Goal: Task Accomplishment & Management: Complete application form

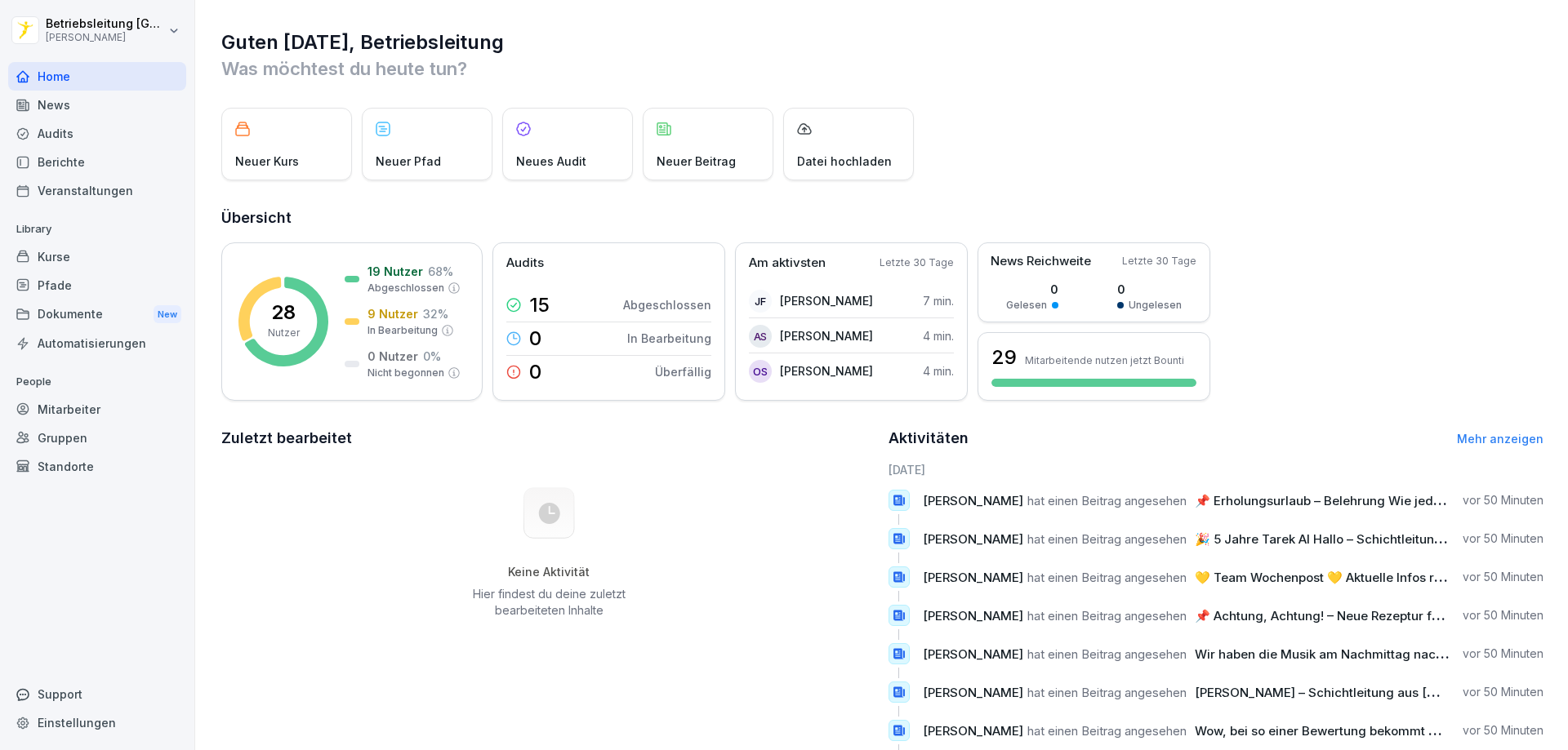
click at [87, 404] on div "Mitarbeiter" at bounding box center [97, 410] width 178 height 29
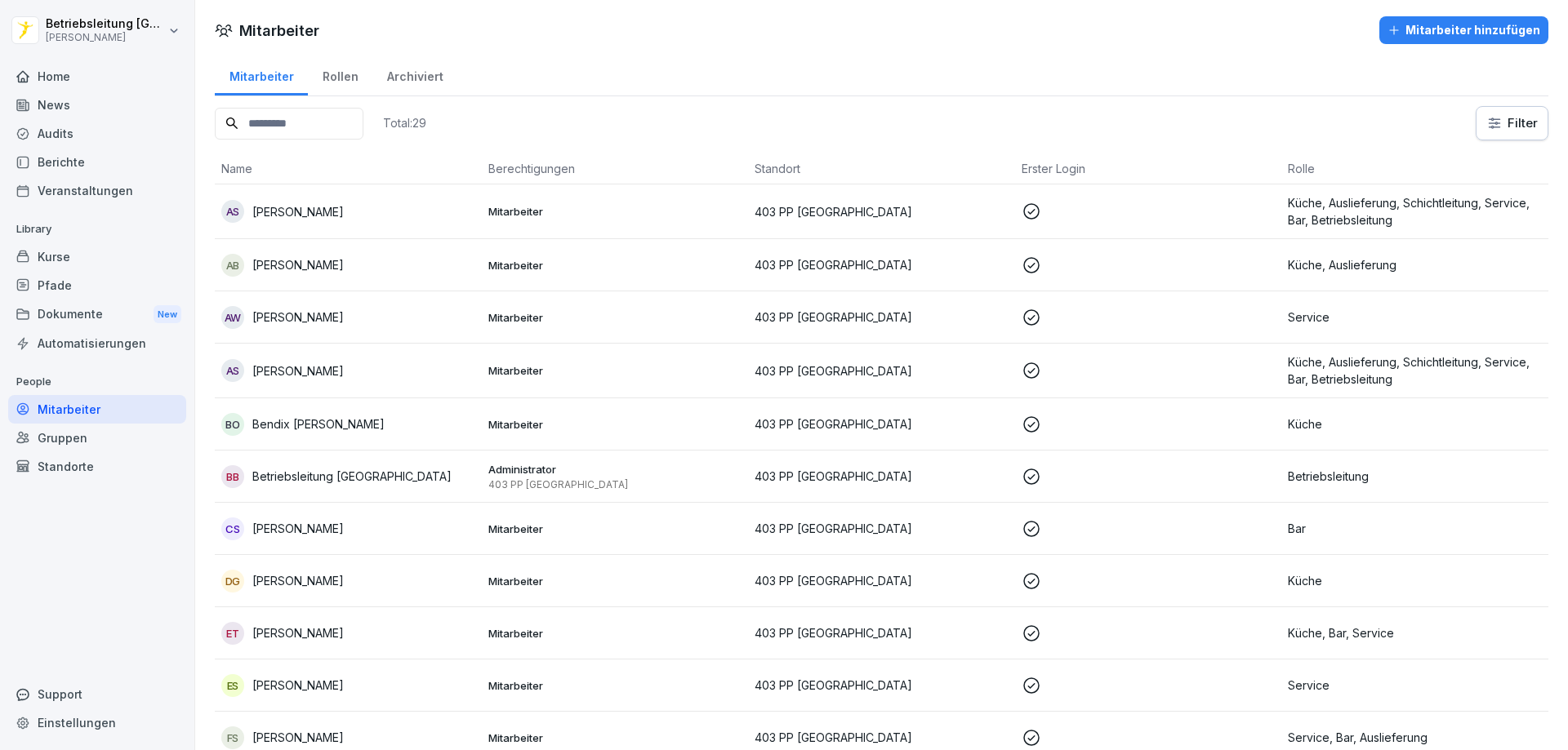
click at [1455, 33] on div "Mitarbeiter hinzufügen" at bounding box center [1464, 30] width 153 height 18
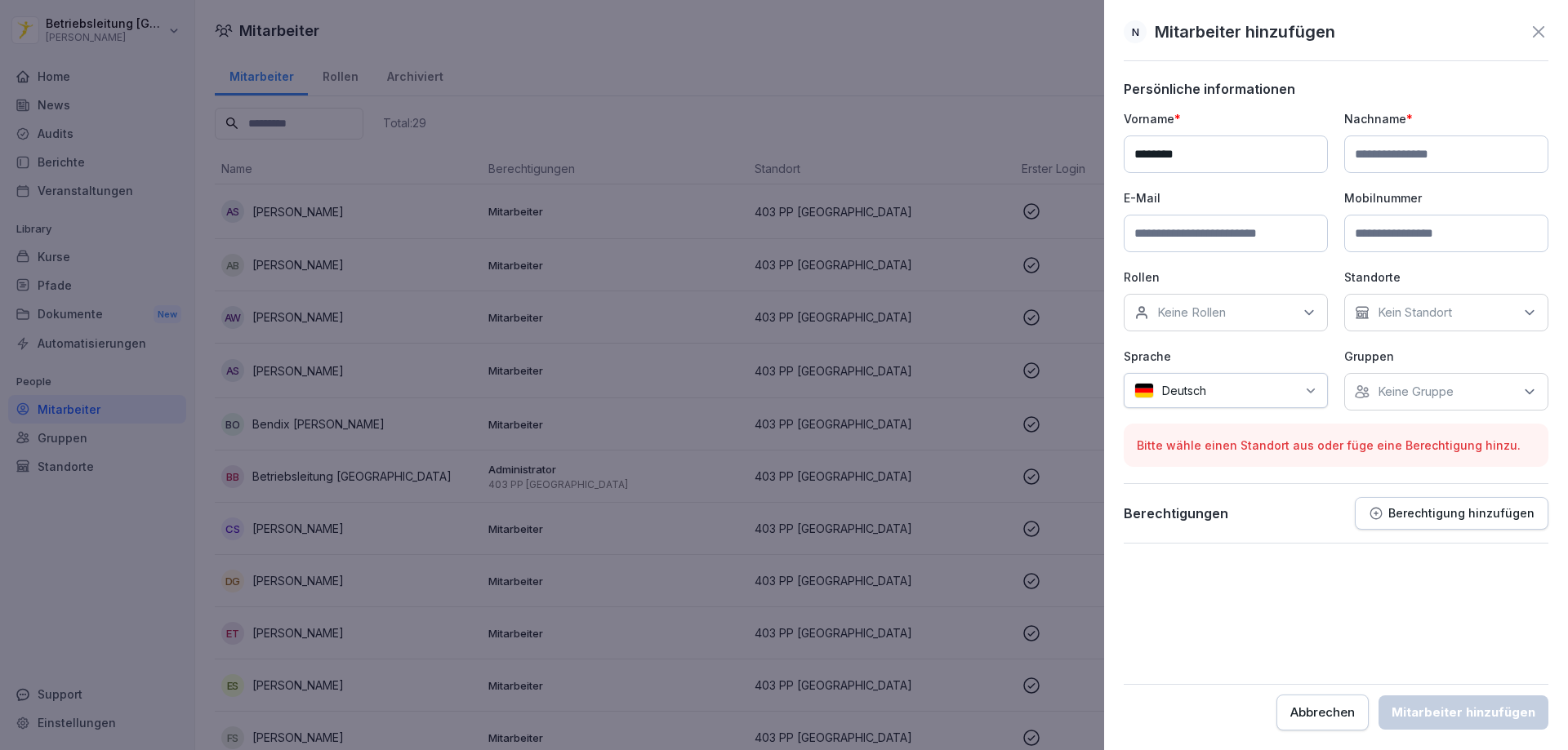
type input "********"
type input "**********"
click at [1195, 313] on p "Keine Rollen" at bounding box center [1191, 312] width 69 height 16
type input "*"
type input "***"
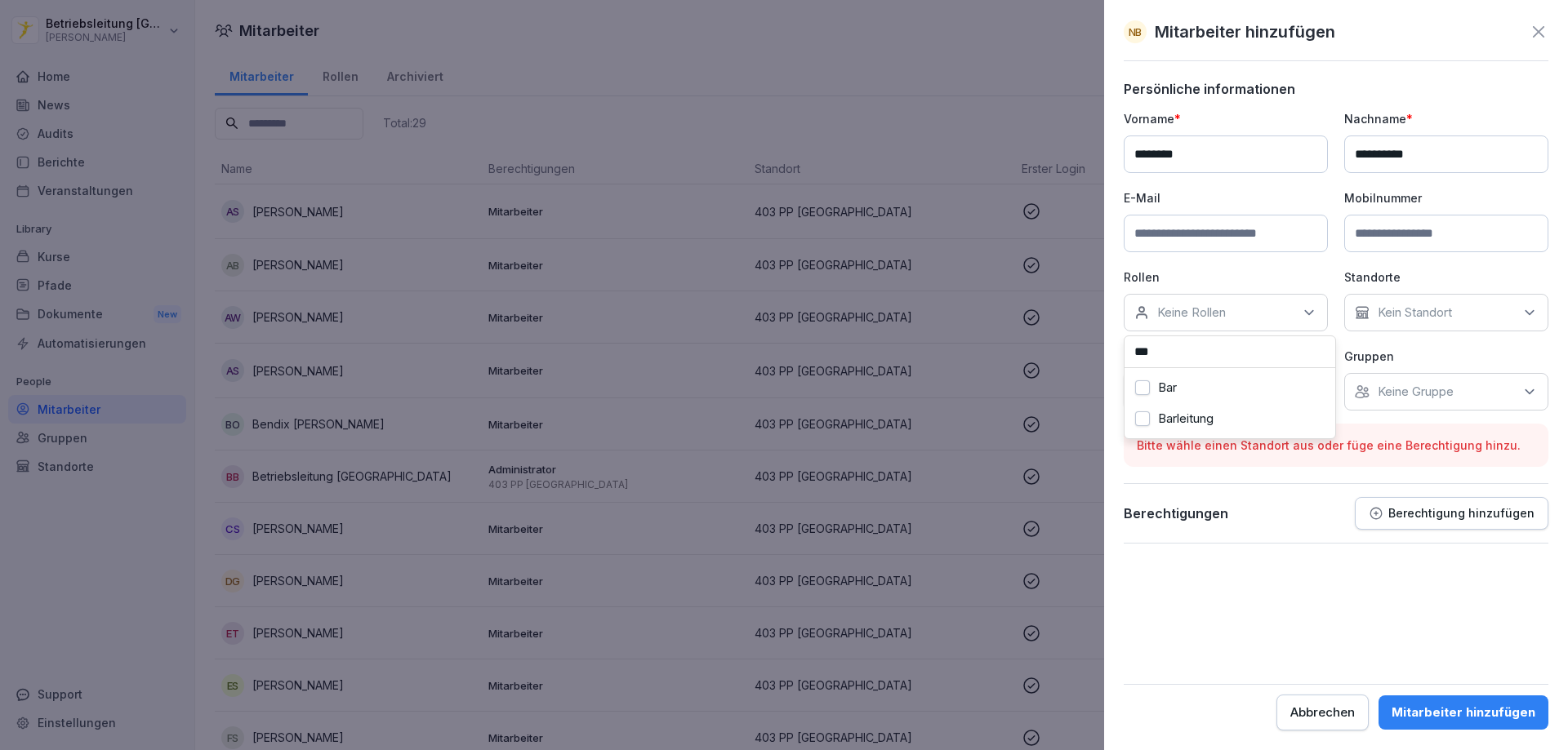
click at [1145, 390] on button "Bar" at bounding box center [1142, 388] width 15 height 14
click at [1435, 389] on p "Keine Gruppe" at bounding box center [1415, 391] width 76 height 16
click at [1416, 308] on p "Kein Standort" at bounding box center [1414, 312] width 74 height 16
click at [1367, 388] on button "403 PP Braunschweig" at bounding box center [1362, 394] width 15 height 14
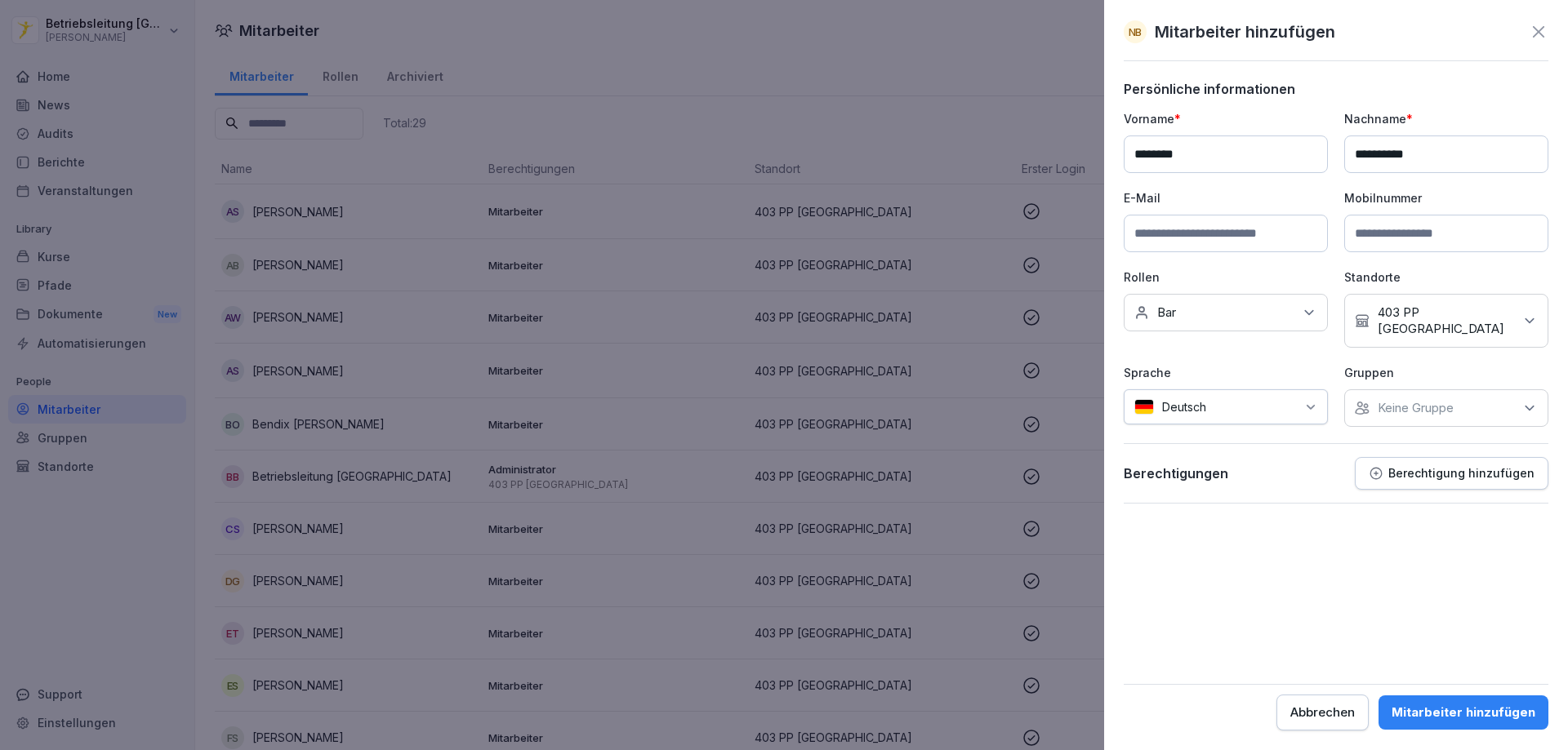
click at [1264, 457] on div "Berechtigungen Berechtigung hinzufügen" at bounding box center [1335, 474] width 424 height 33
click at [1444, 467] on p "Berechtigung hinzufügen" at bounding box center [1461, 474] width 146 height 14
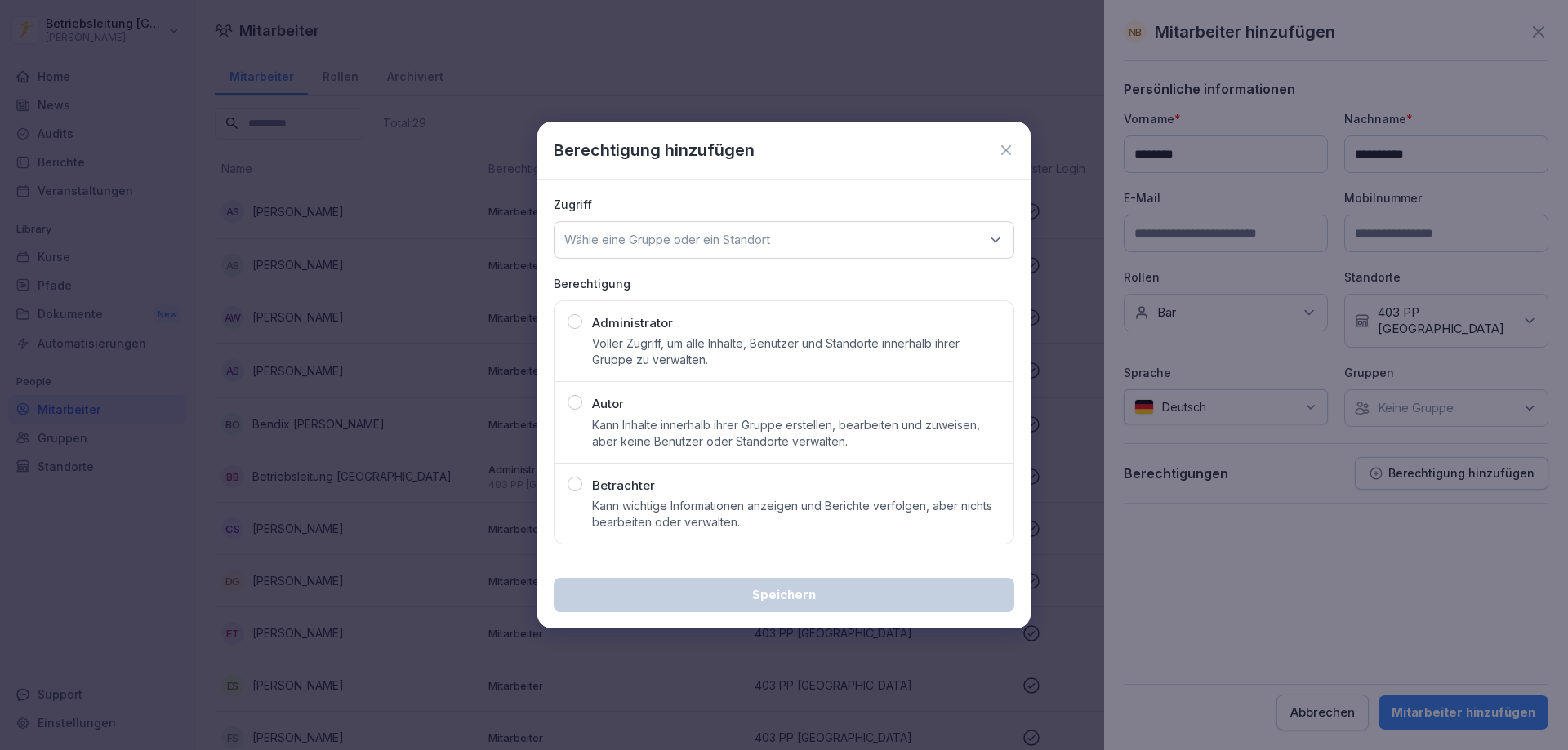
click at [645, 240] on p "Wähle eine Gruppe oder ein Standort" at bounding box center [667, 240] width 206 height 16
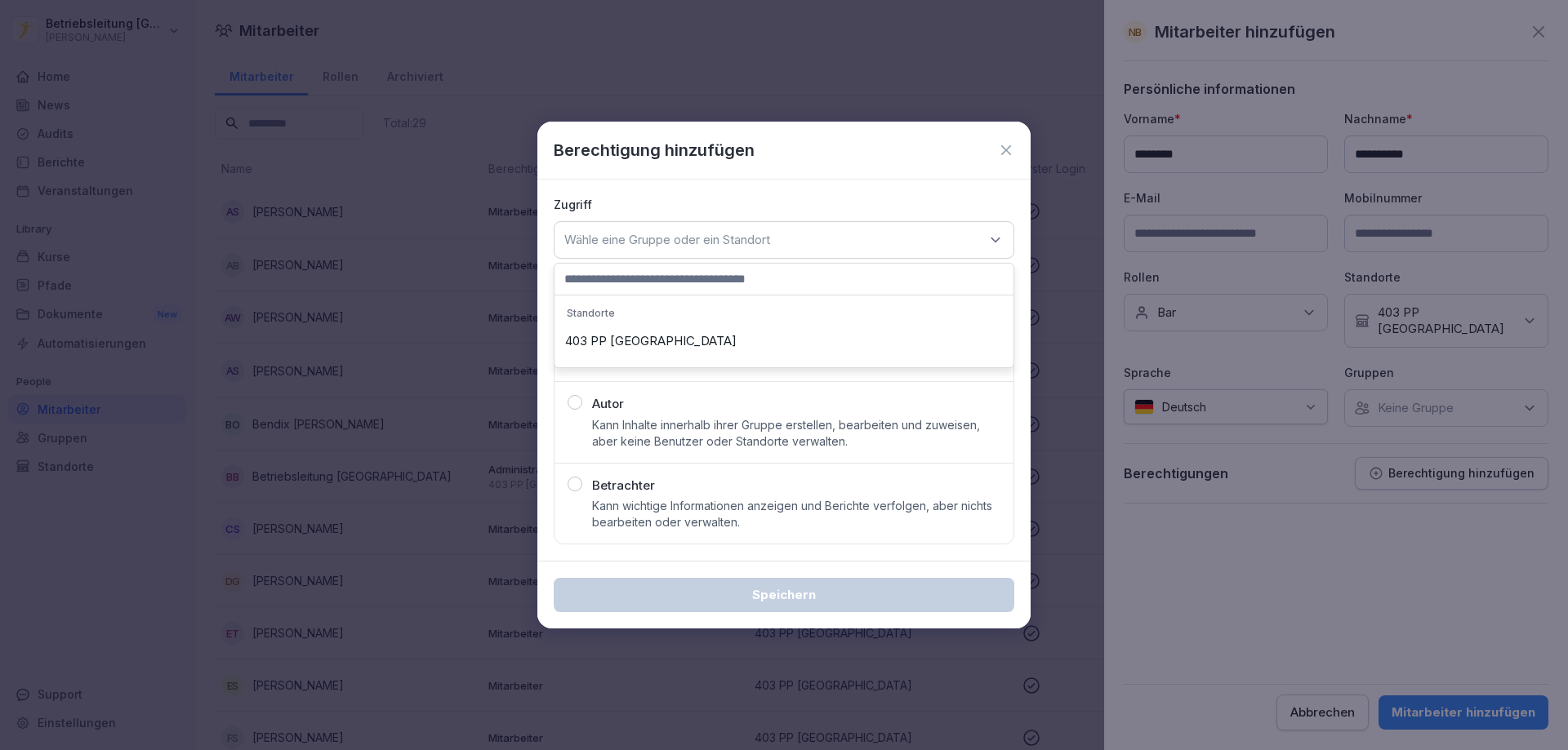
click at [804, 196] on p "Zugriff" at bounding box center [784, 205] width 460 height 17
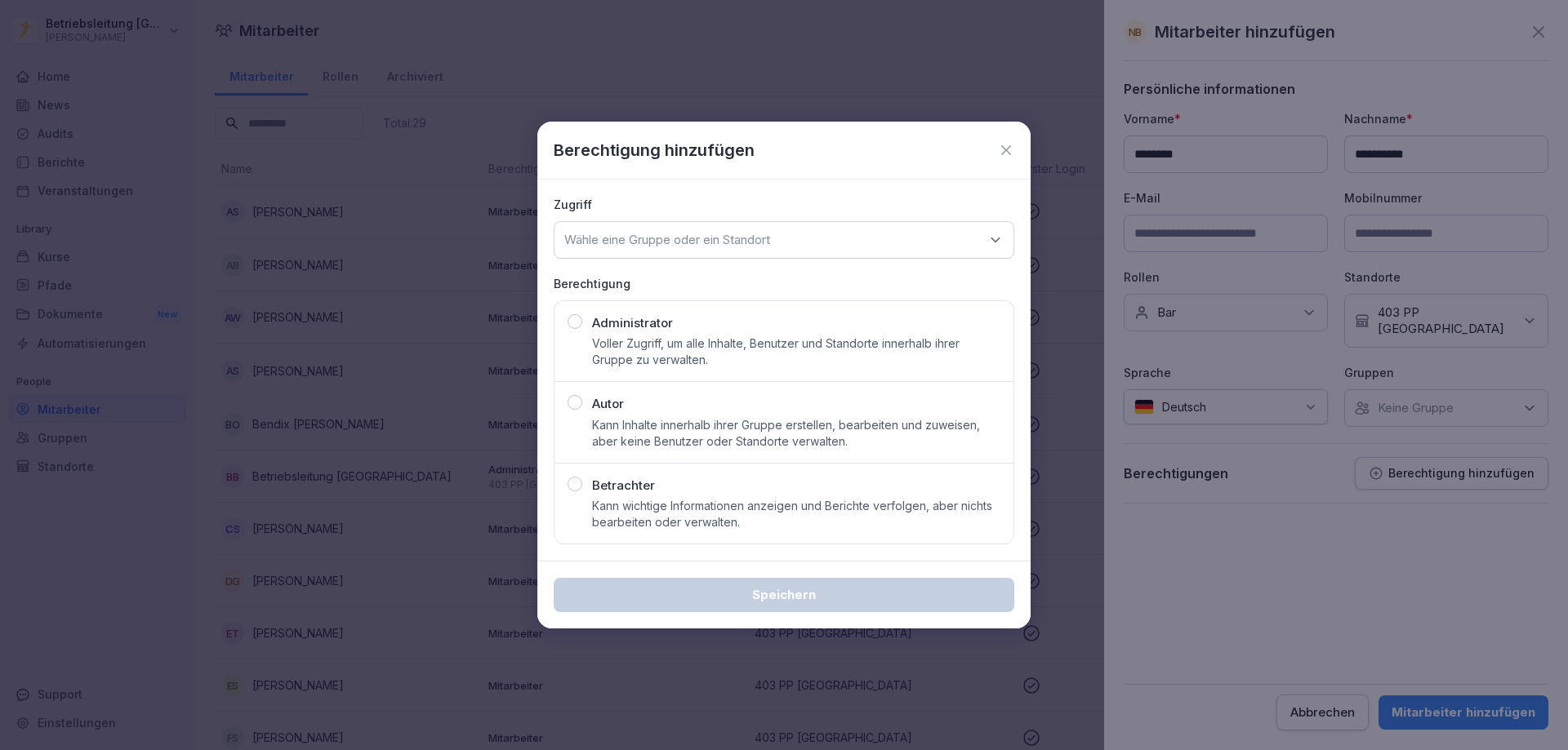
click at [1002, 149] on icon at bounding box center [1005, 150] width 16 height 16
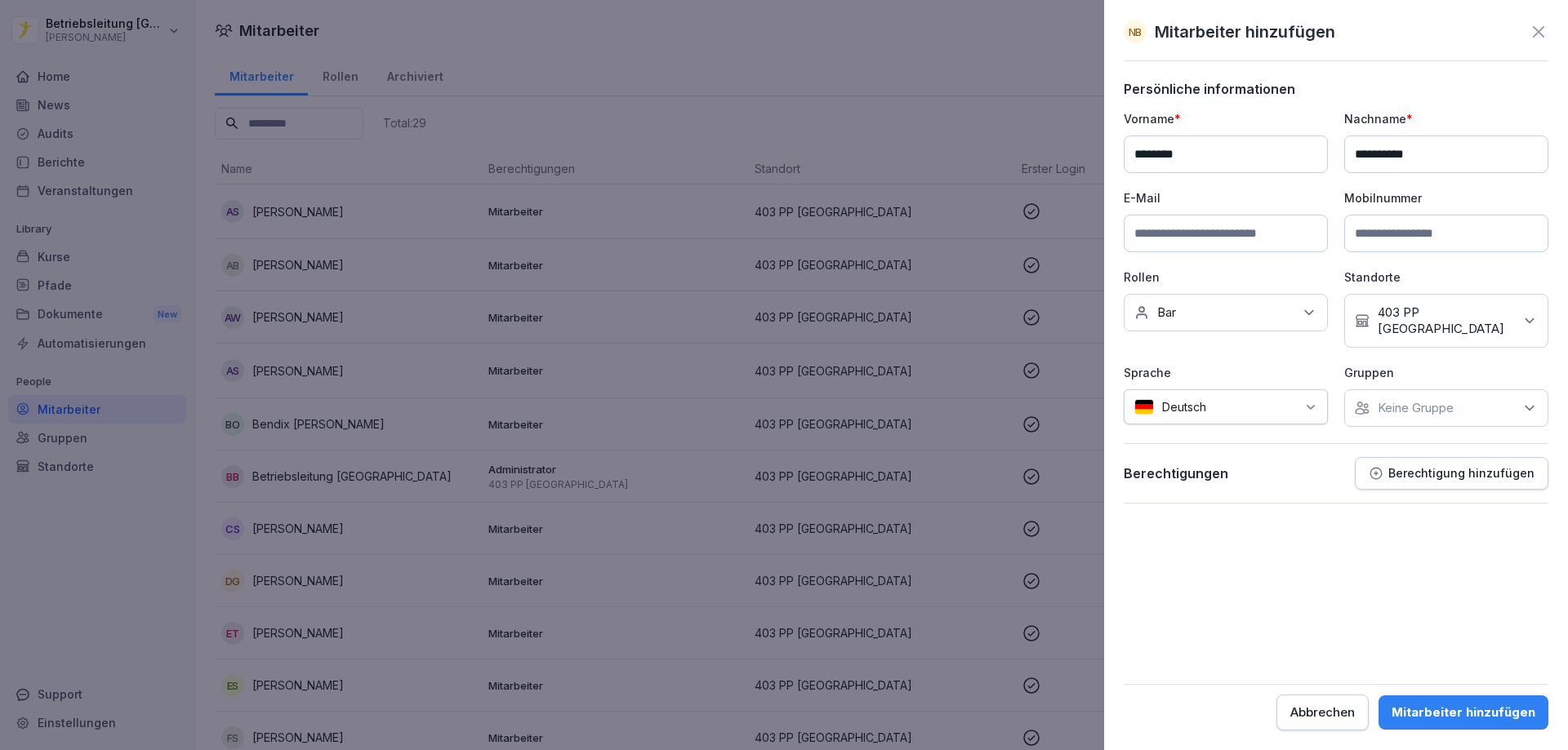
click at [1189, 312] on div "Keine Rollen Bar" at bounding box center [1225, 312] width 204 height 38
type input "***"
click at [1143, 391] on button "Onboarding" at bounding box center [1142, 388] width 15 height 14
click at [1296, 502] on form "**********" at bounding box center [1335, 406] width 424 height 649
click at [1166, 308] on p "Bar, Onboarding" at bounding box center [1202, 312] width 89 height 16
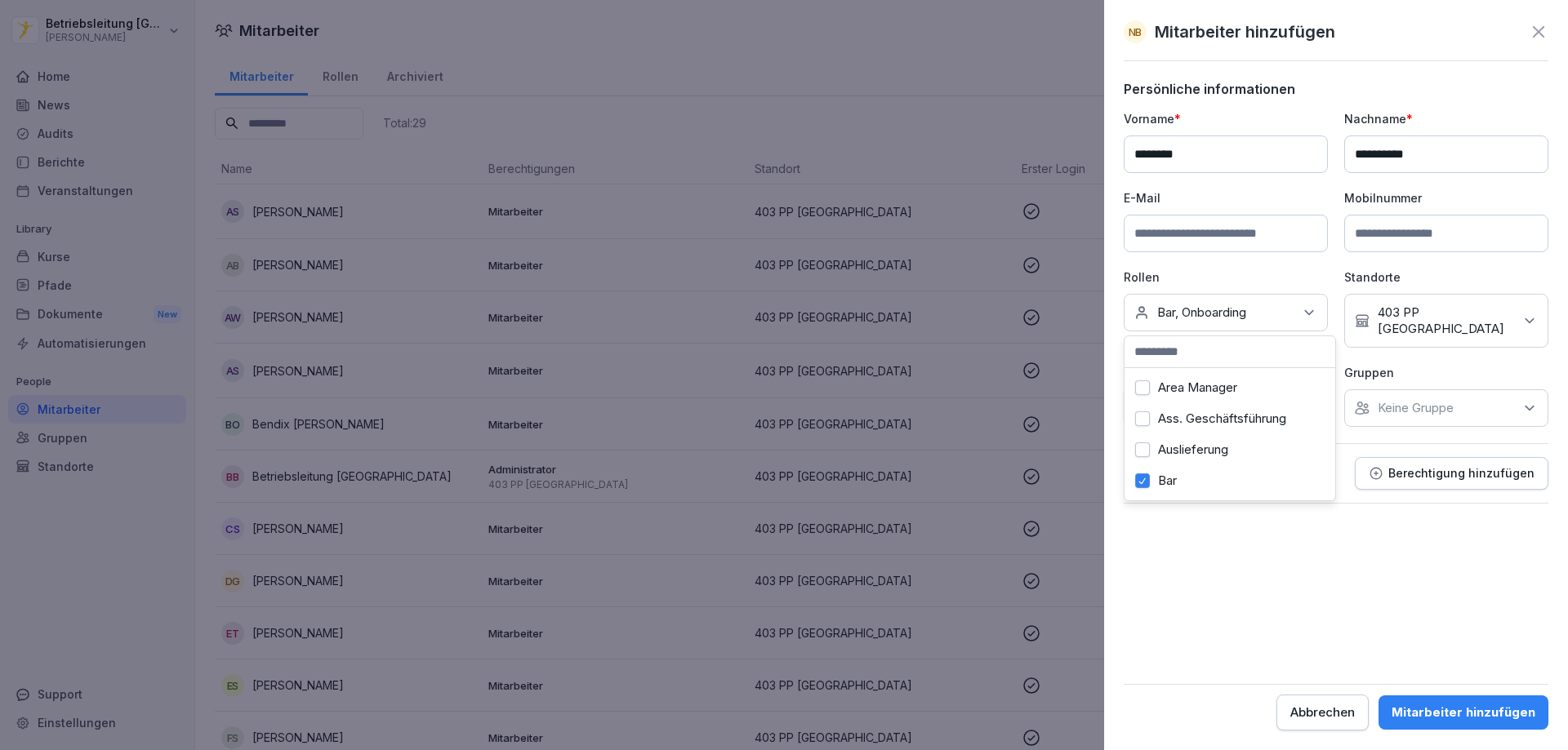
click at [1144, 485] on button "Bar" at bounding box center [1142, 480] width 15 height 14
click at [1180, 546] on form "**********" at bounding box center [1335, 406] width 424 height 649
click at [1211, 248] on input at bounding box center [1225, 233] width 204 height 38
type input "**********"
click at [1382, 238] on input at bounding box center [1446, 233] width 204 height 38
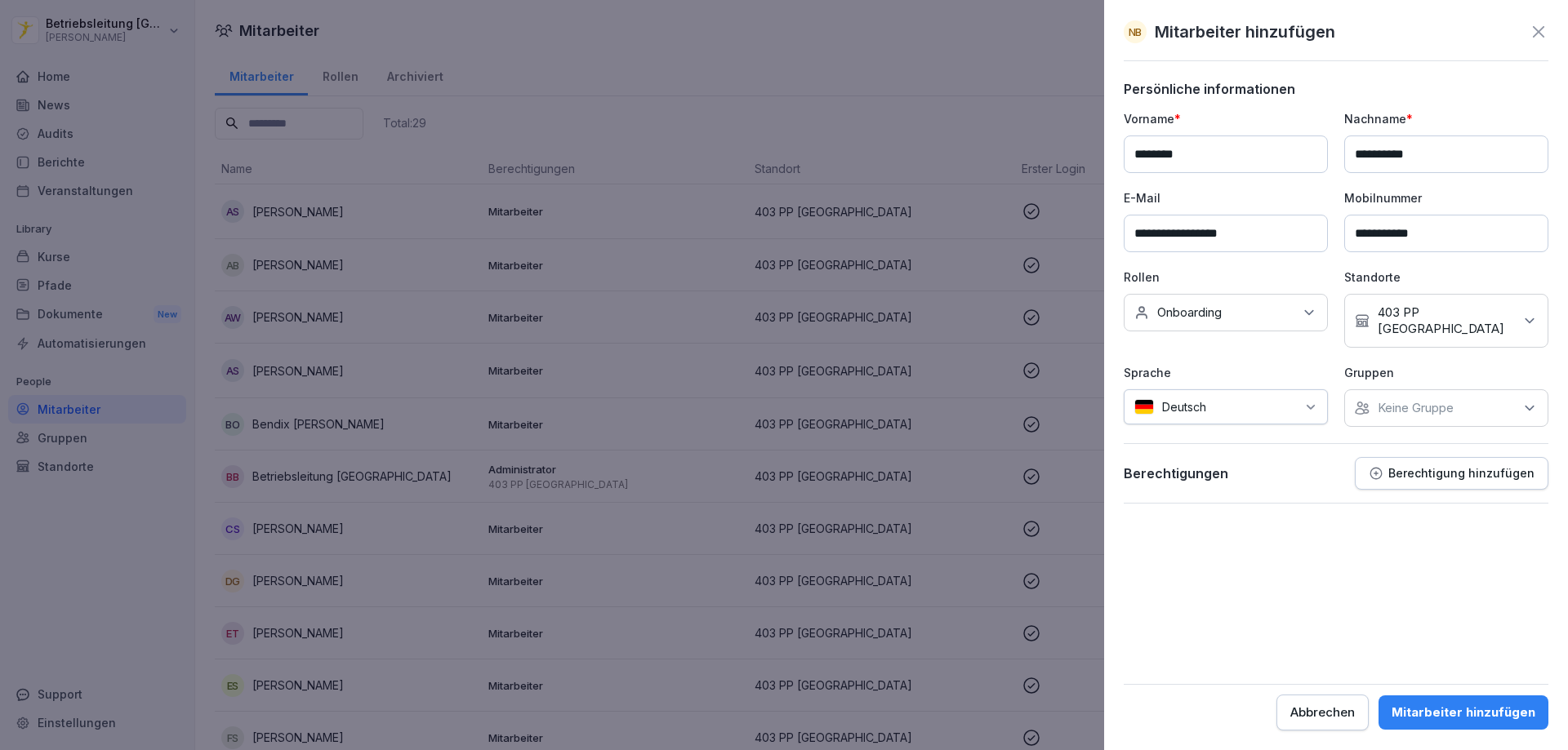
type input "**********"
click at [1488, 708] on div "Mitarbeiter hinzufügen" at bounding box center [1464, 712] width 144 height 18
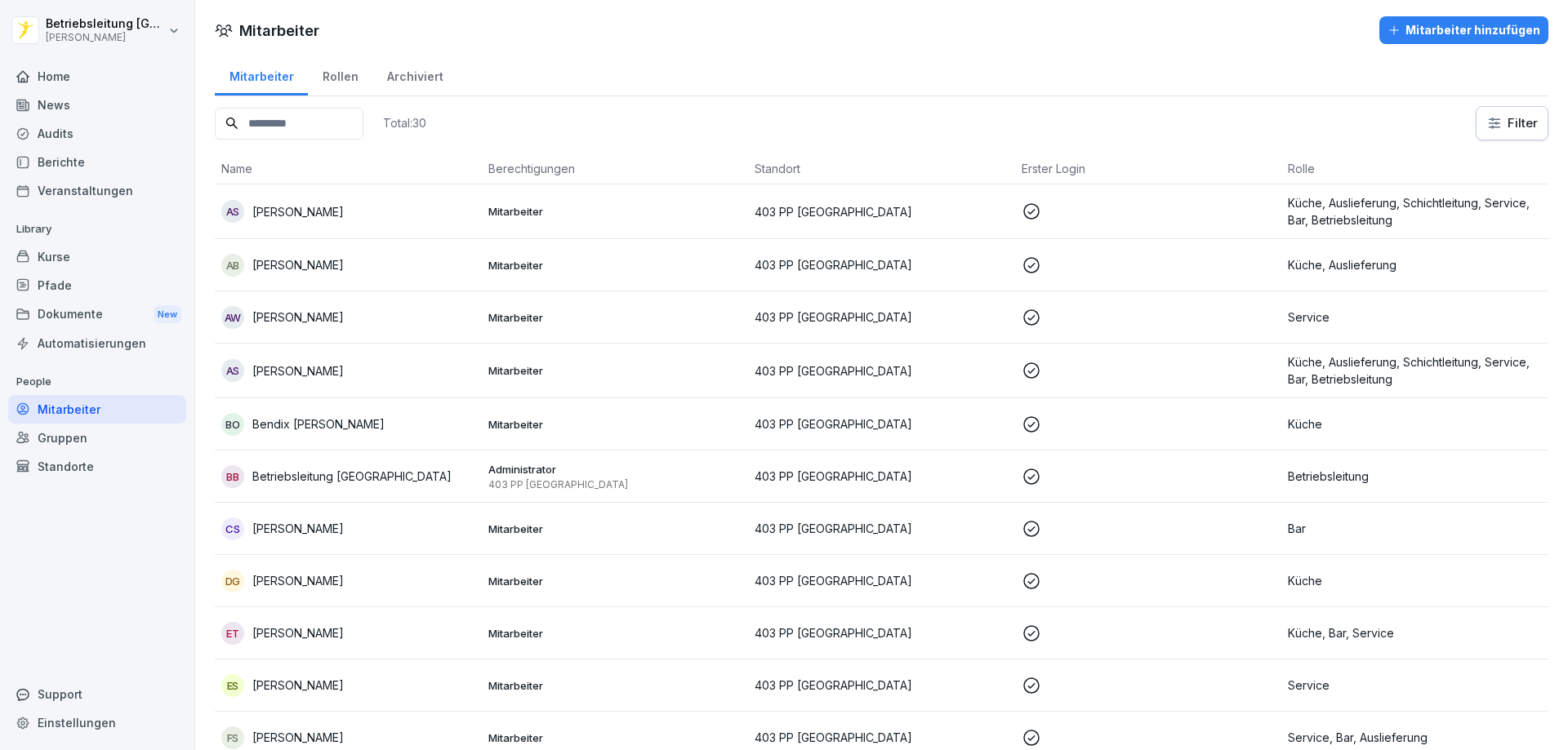
click at [363, 270] on div "AB Ahmad Burghol" at bounding box center [348, 266] width 254 height 23
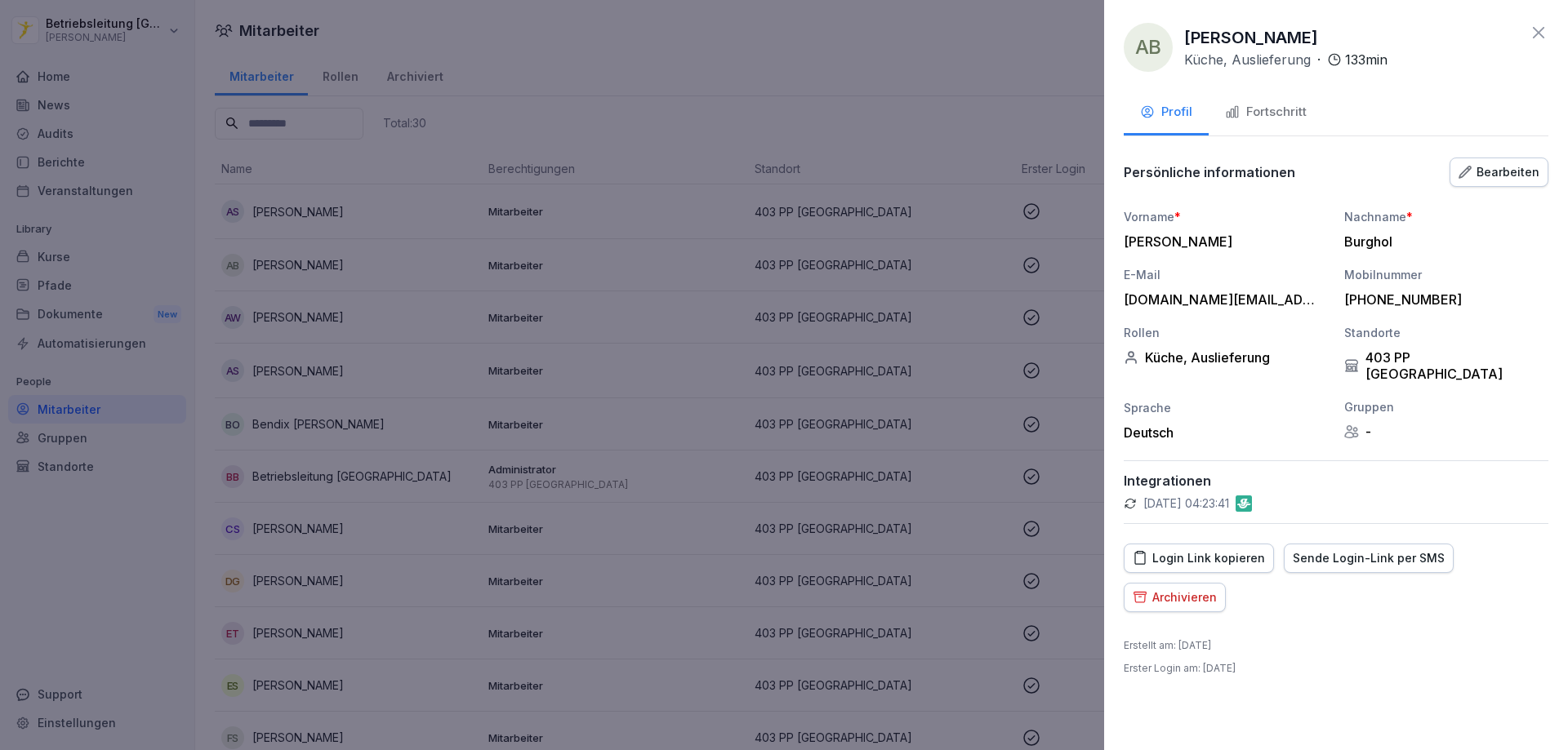
click at [1288, 116] on div "Fortschritt" at bounding box center [1265, 111] width 81 height 18
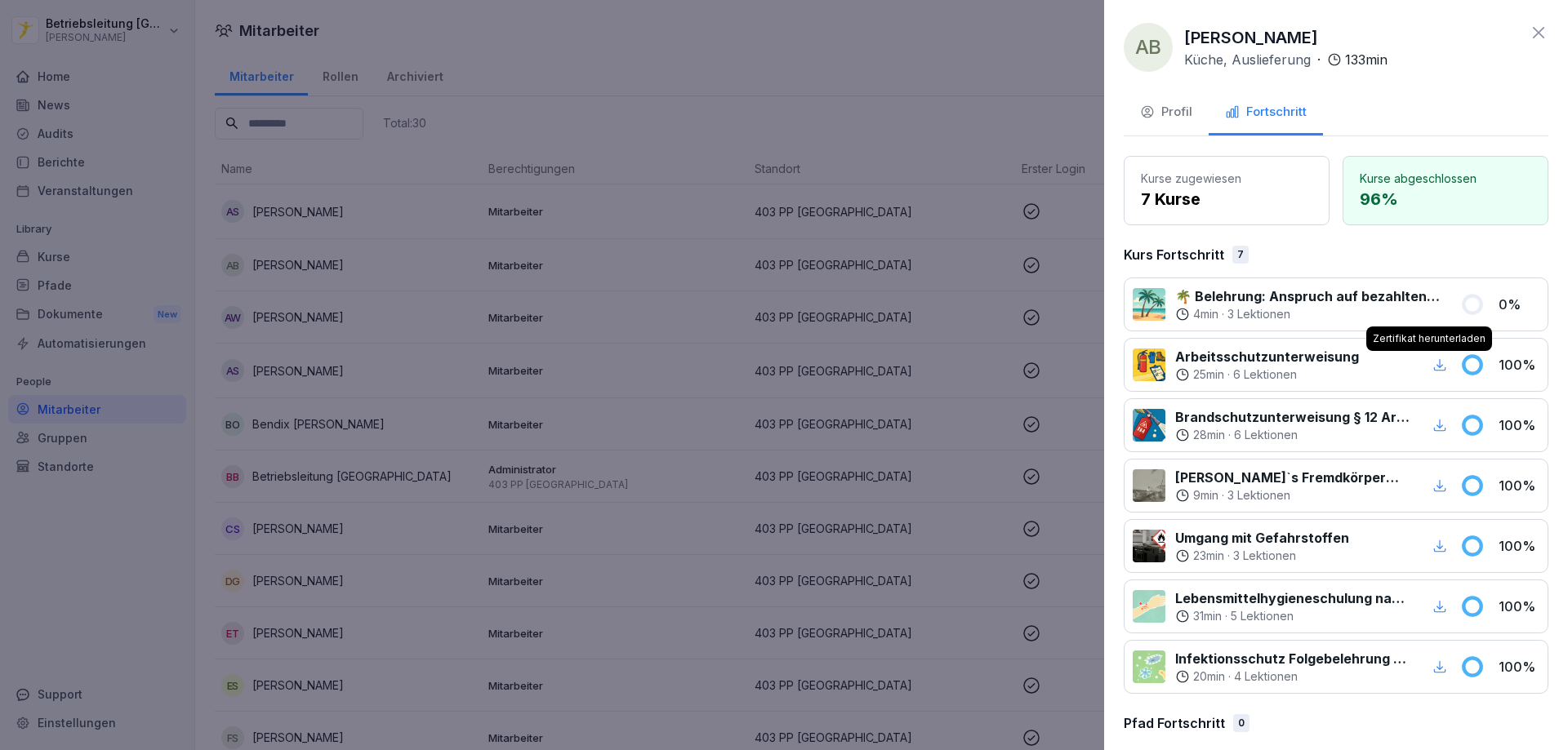
click at [1433, 366] on icon "button" at bounding box center [1439, 364] width 15 height 14
click at [1531, 25] on icon at bounding box center [1539, 33] width 19 height 19
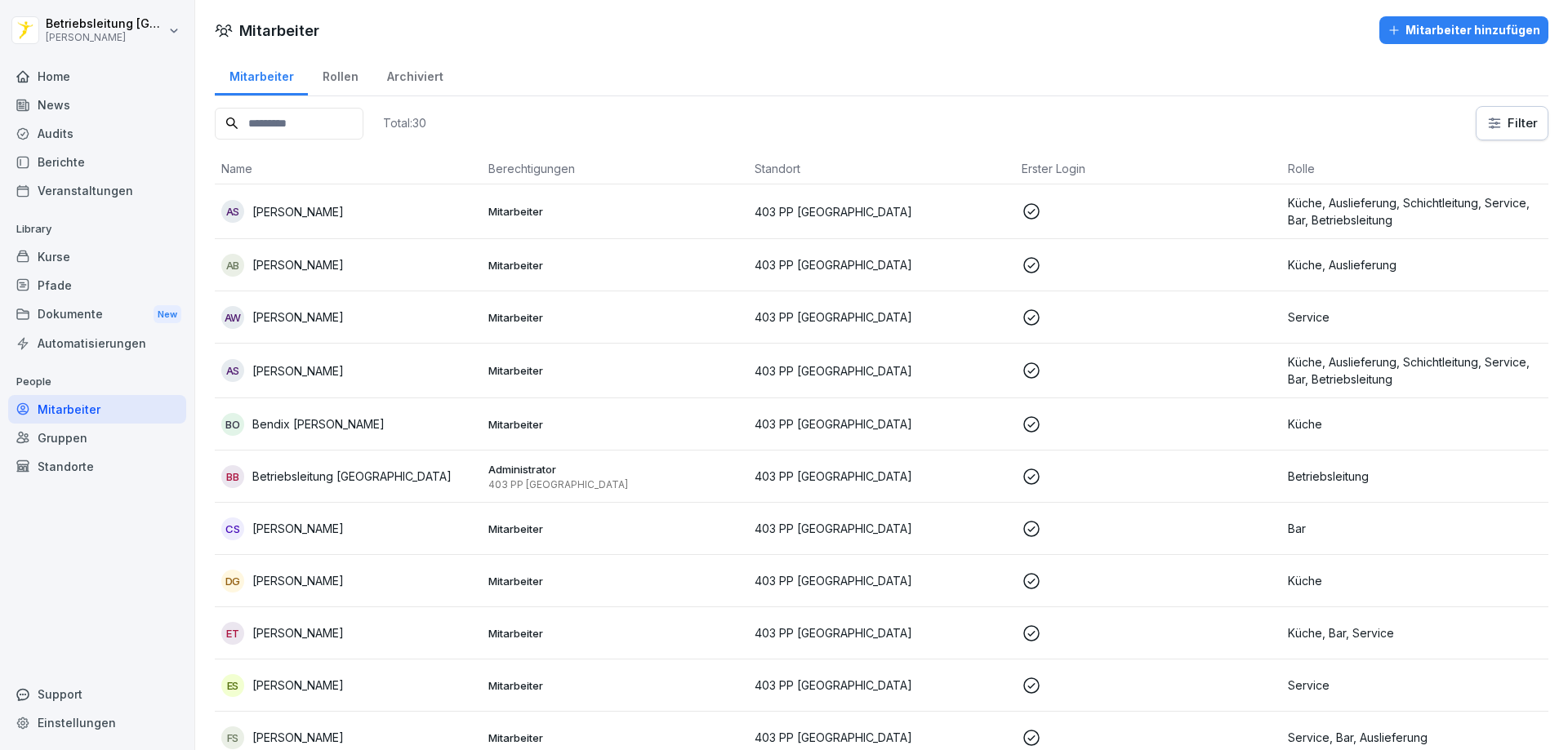
click at [56, 247] on div "Kurse" at bounding box center [97, 257] width 178 height 29
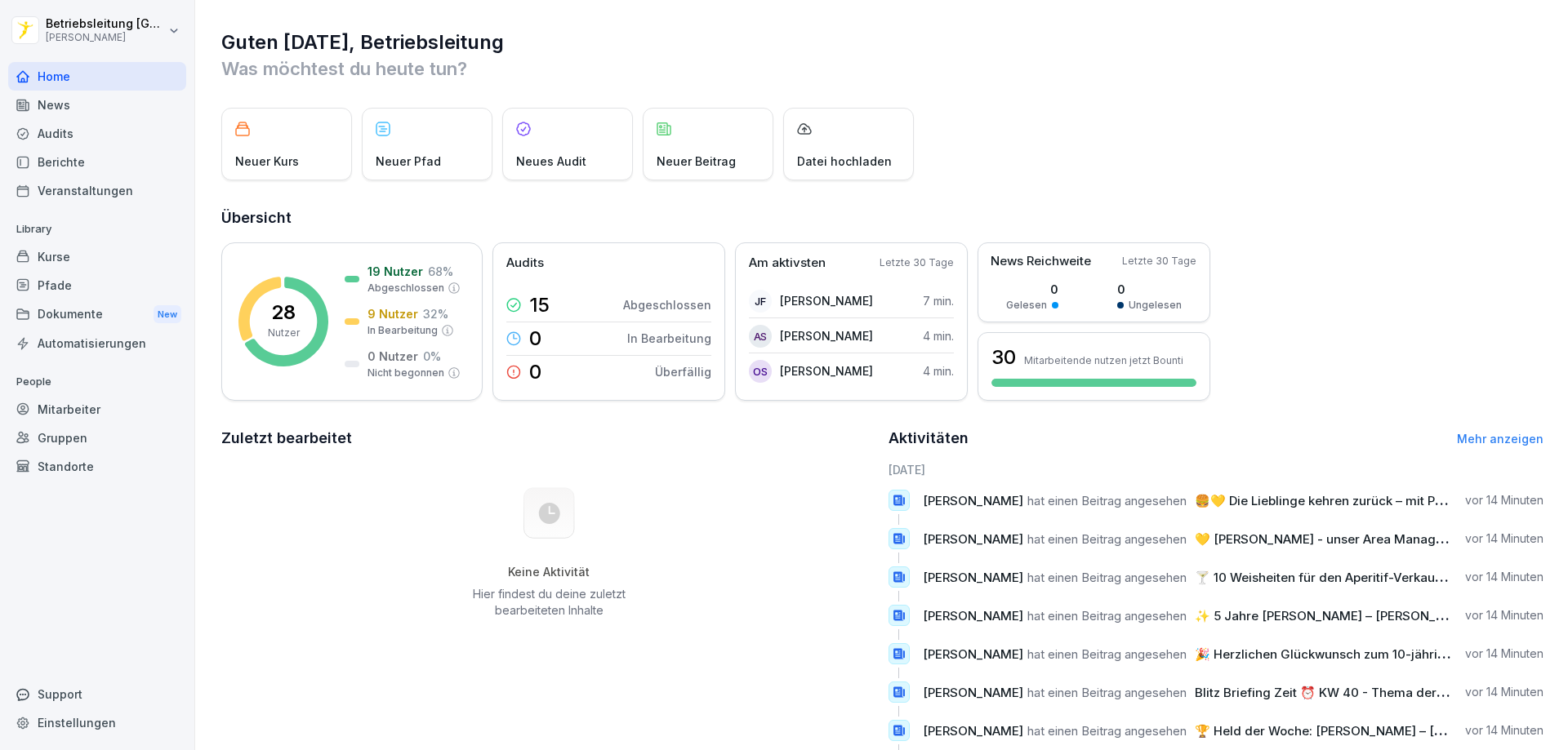
click at [91, 253] on div "Kurse" at bounding box center [97, 257] width 178 height 29
click at [63, 261] on div "Kurse" at bounding box center [97, 257] width 178 height 29
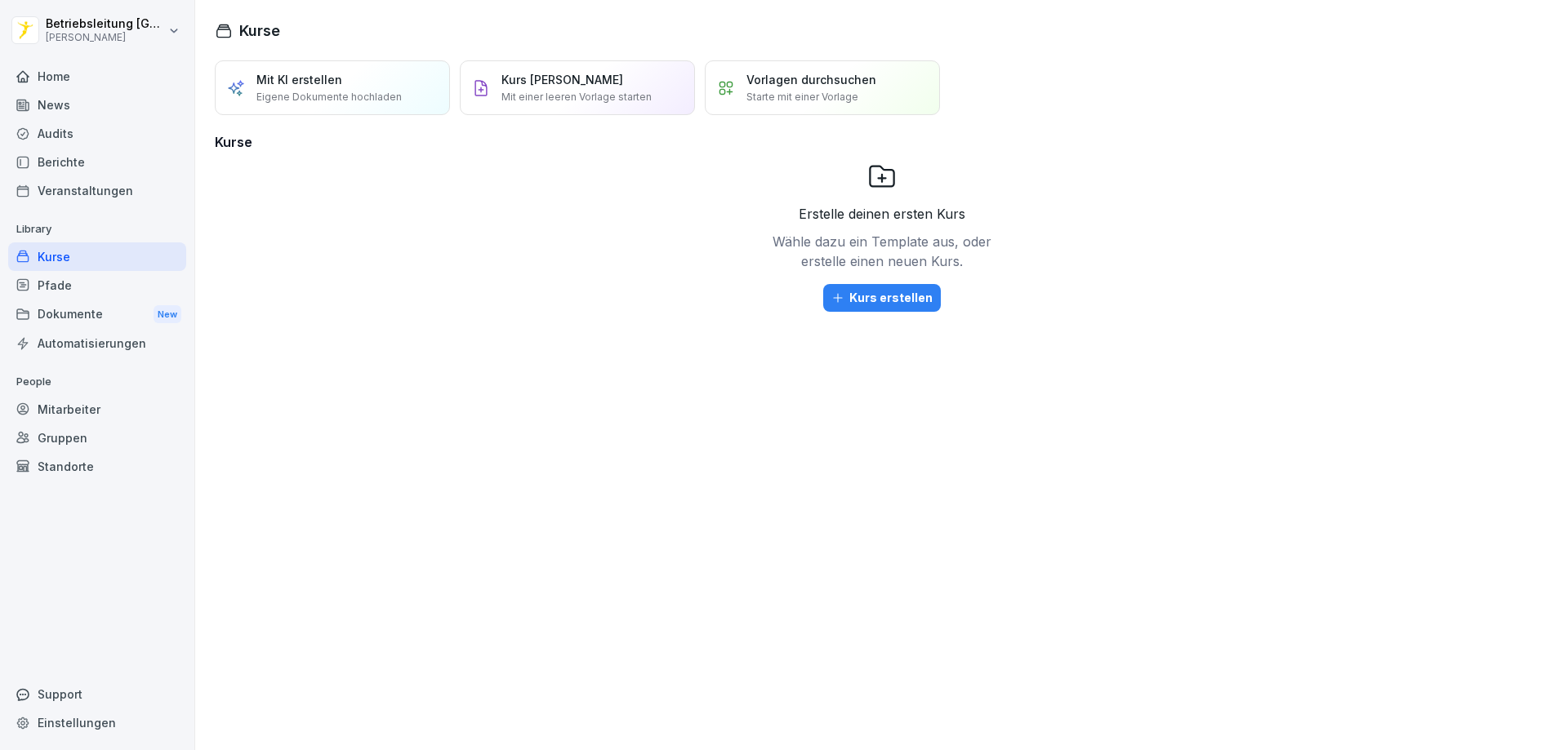
click at [72, 406] on div "Mitarbeiter" at bounding box center [97, 410] width 178 height 29
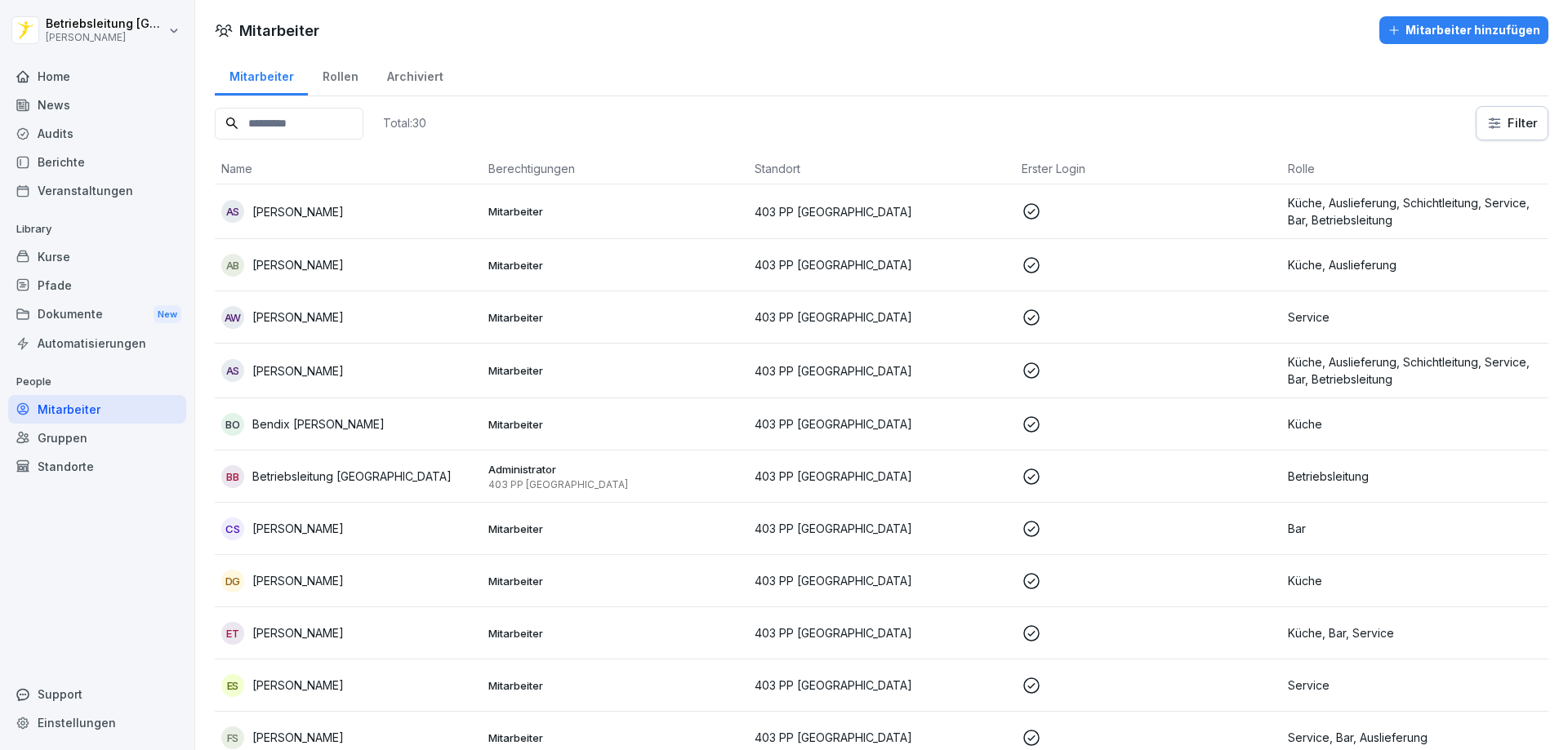
click at [77, 76] on div "Home" at bounding box center [97, 76] width 178 height 29
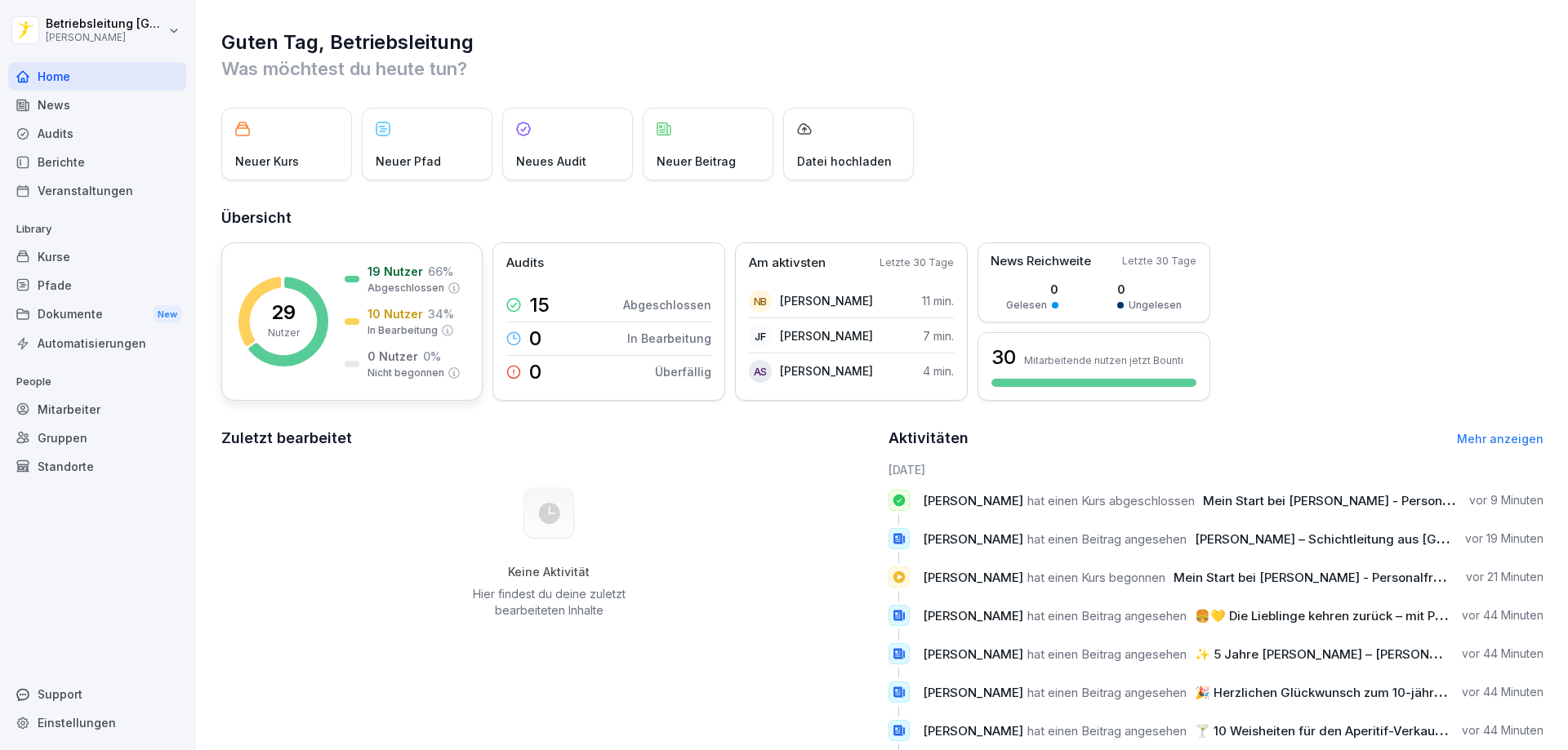
click at [289, 344] on rect at bounding box center [283, 321] width 90 height 90
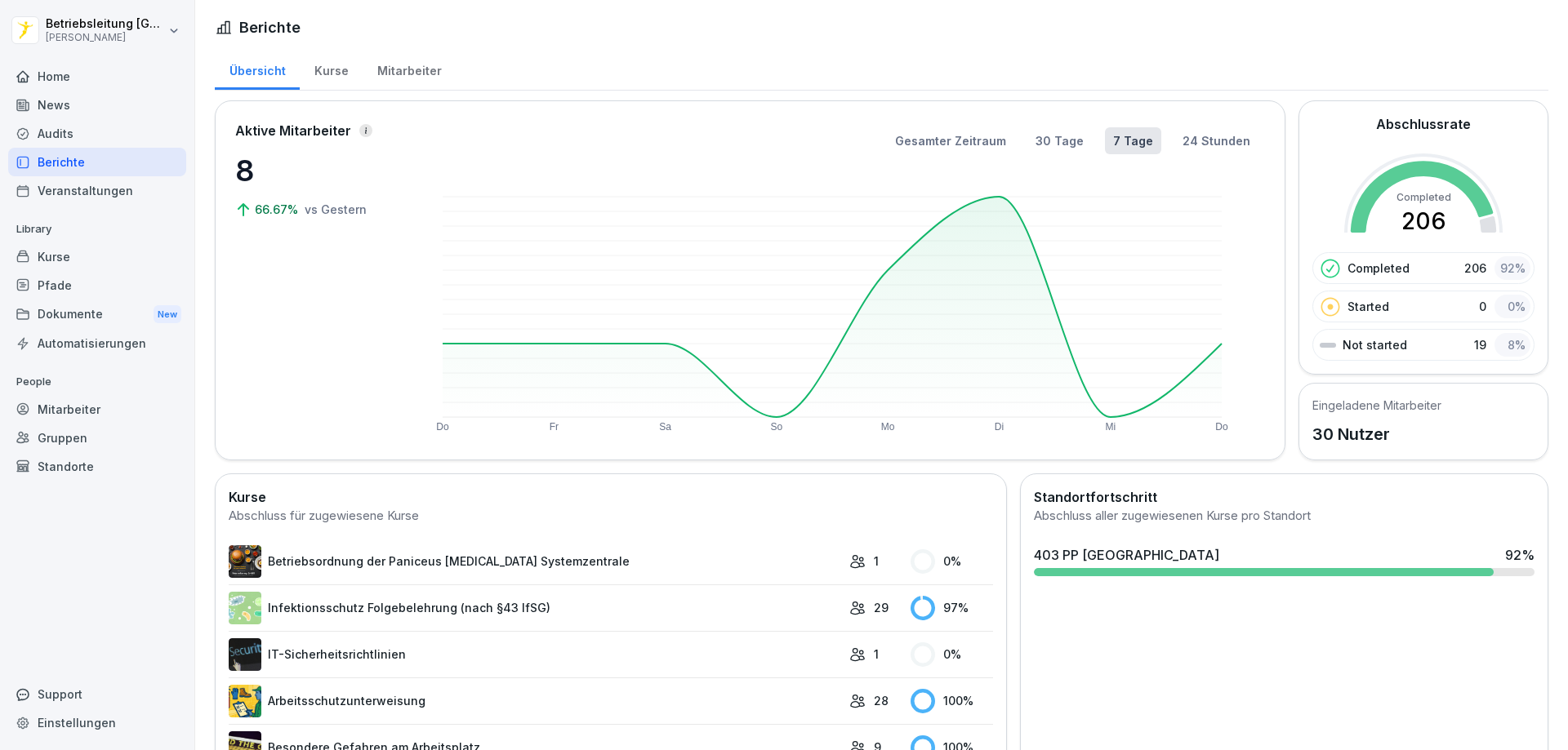
click at [425, 73] on div "Mitarbeiter" at bounding box center [409, 69] width 93 height 42
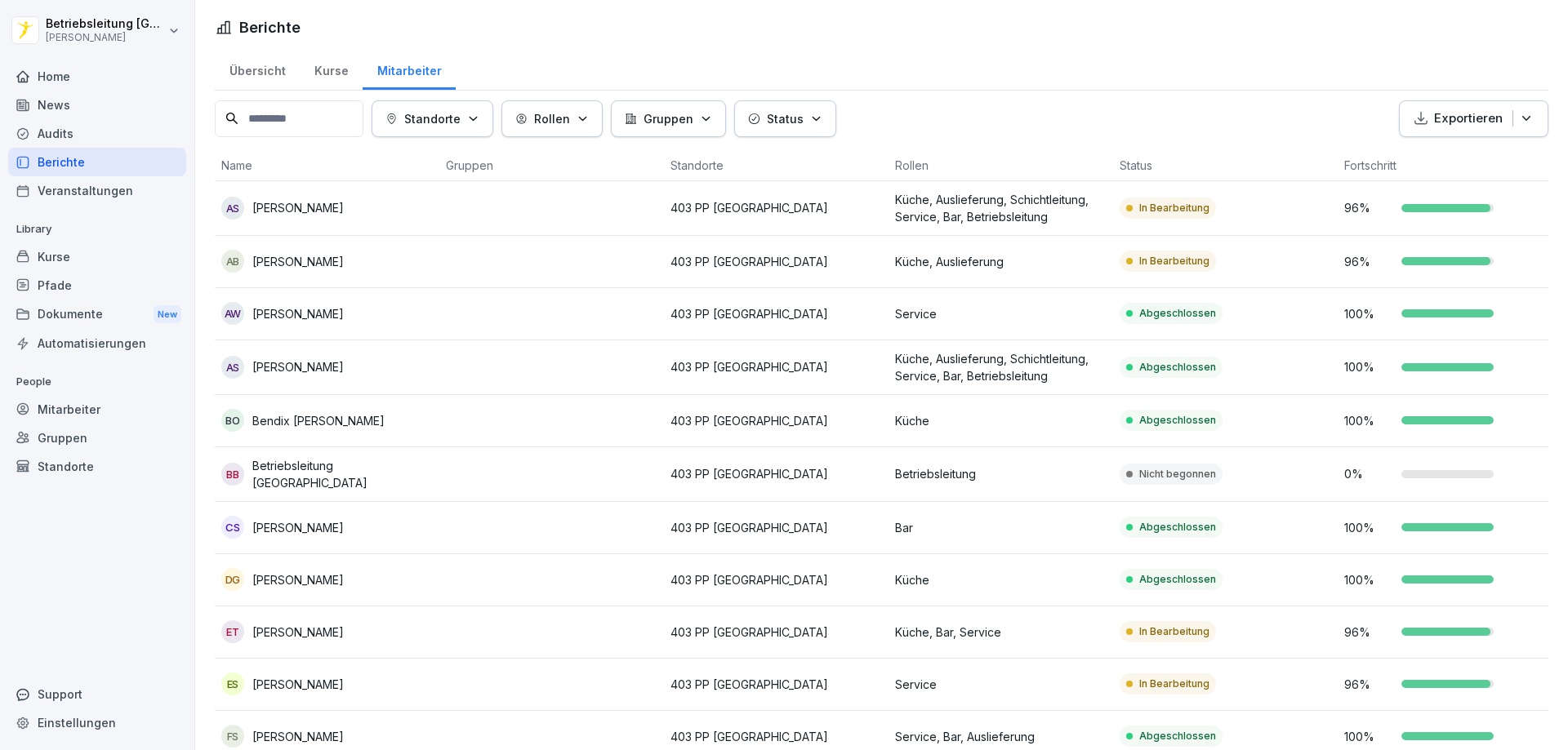
click at [498, 459] on td at bounding box center [552, 475] width 224 height 55
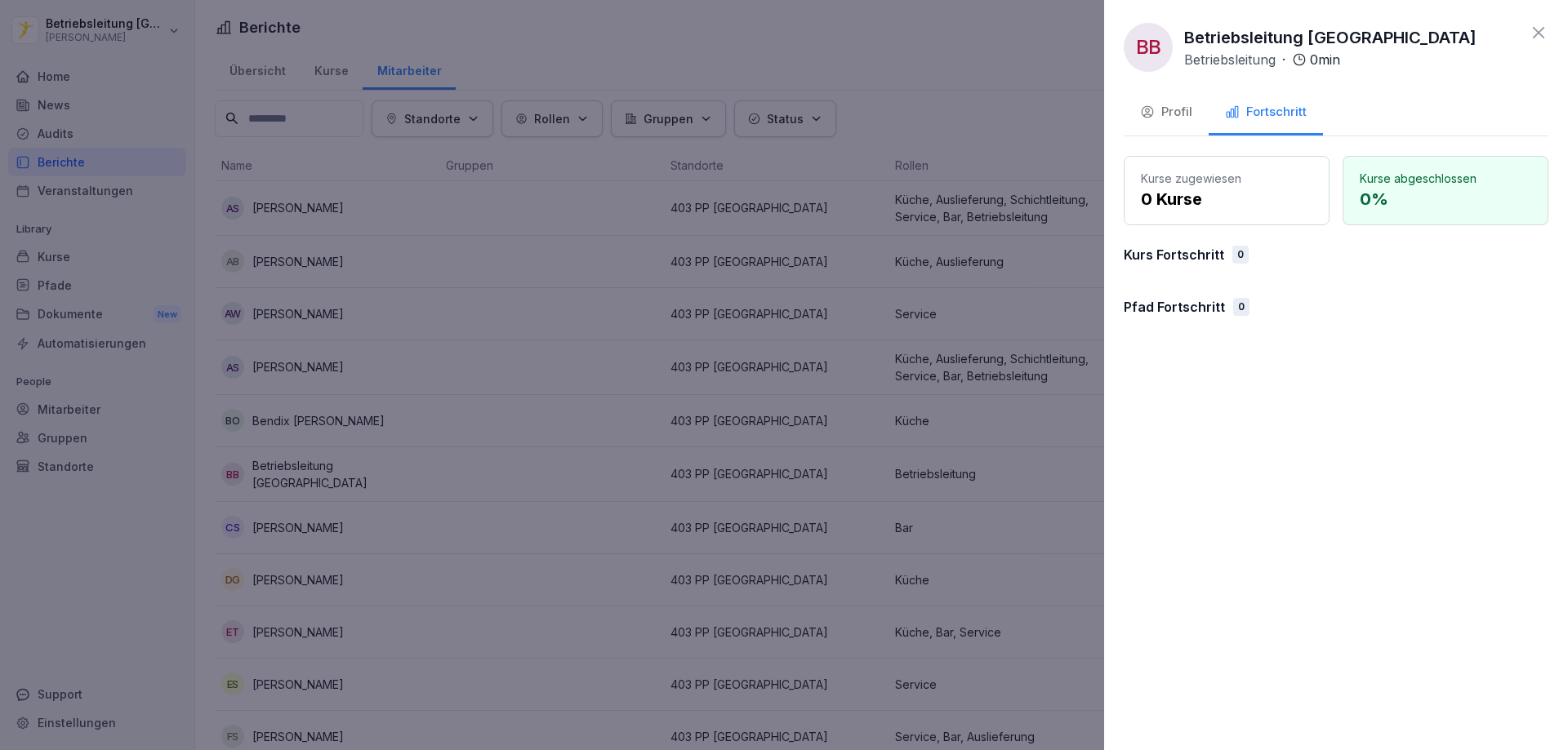
click at [633, 410] on div at bounding box center [784, 375] width 1568 height 750
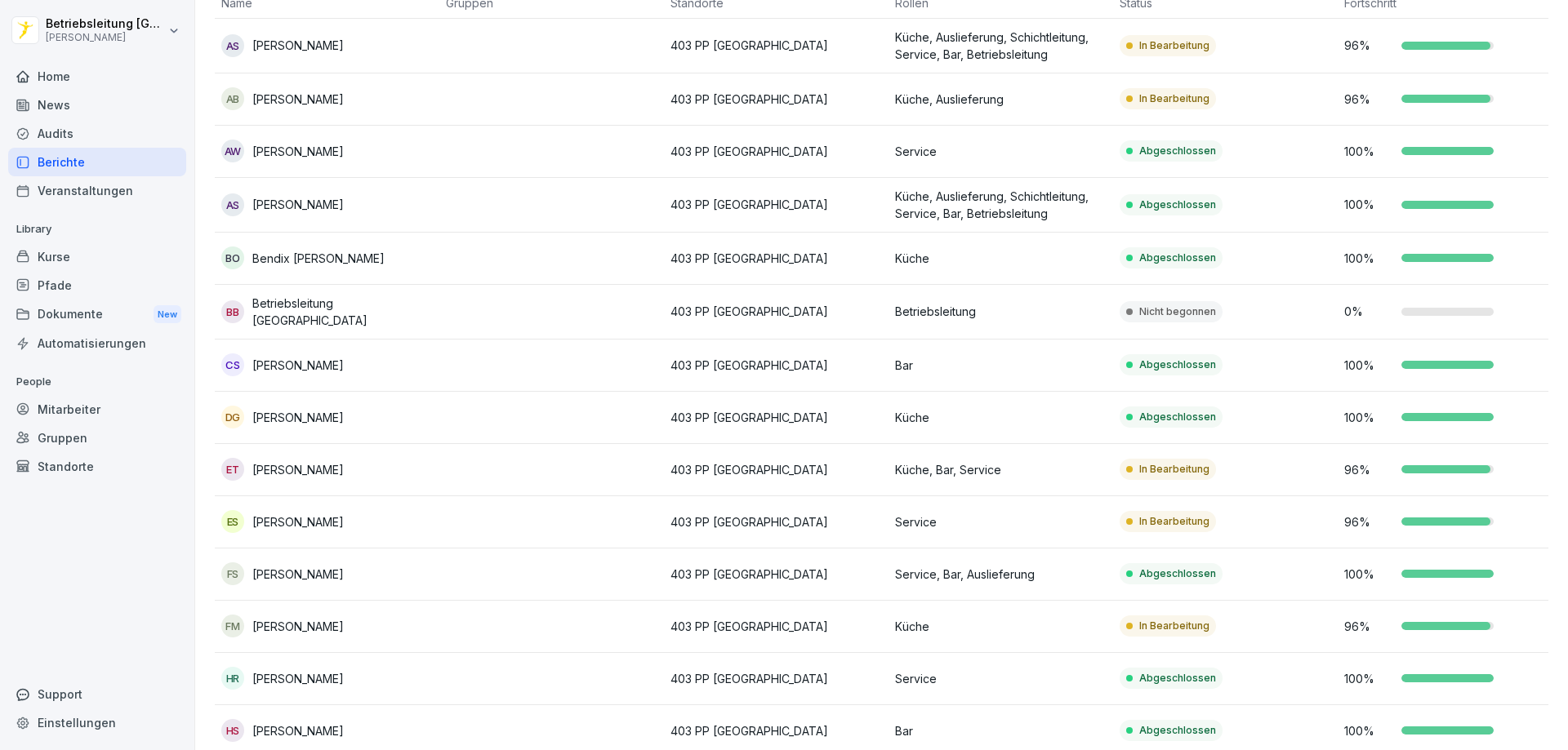
scroll to position [245, 0]
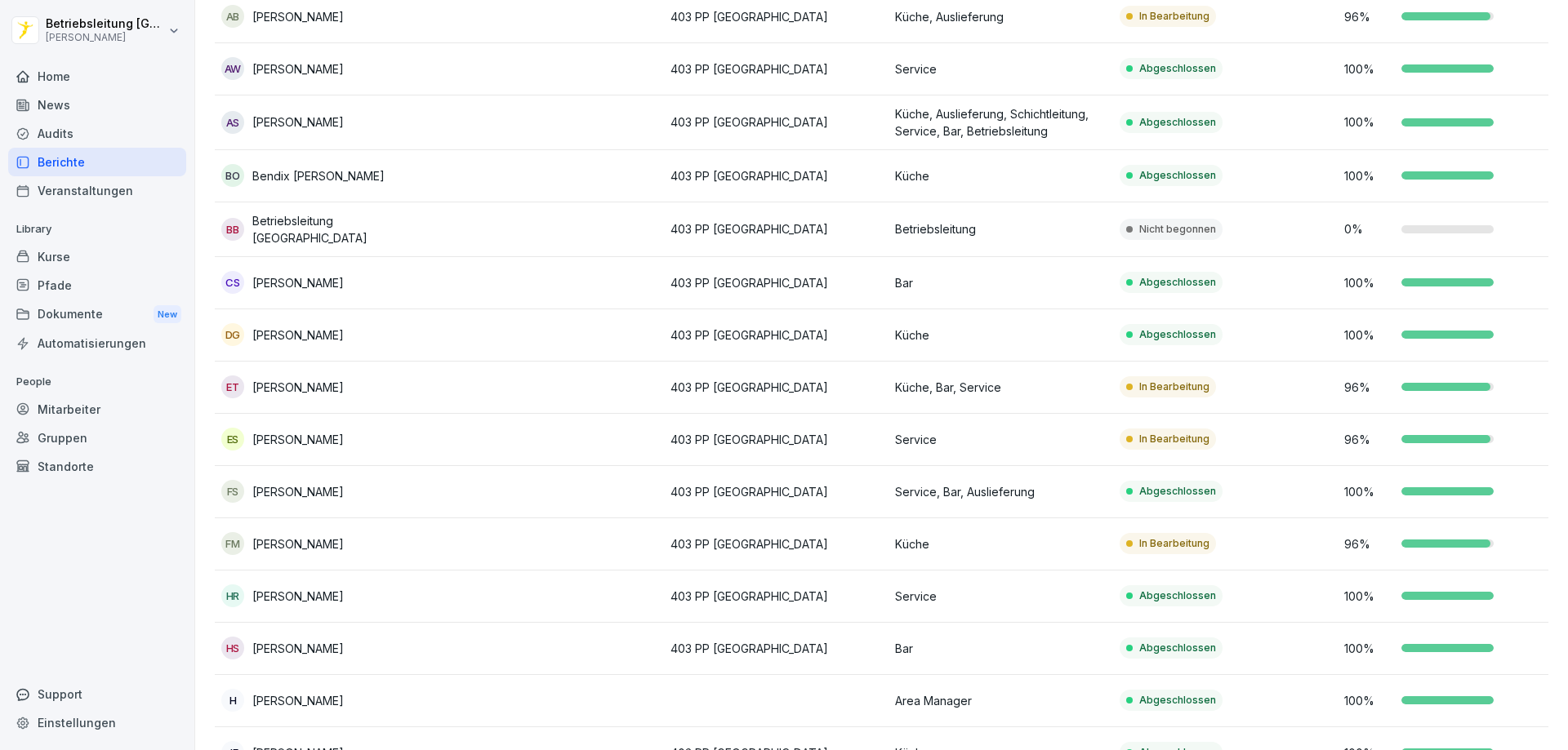
click at [459, 388] on td at bounding box center [552, 388] width 224 height 52
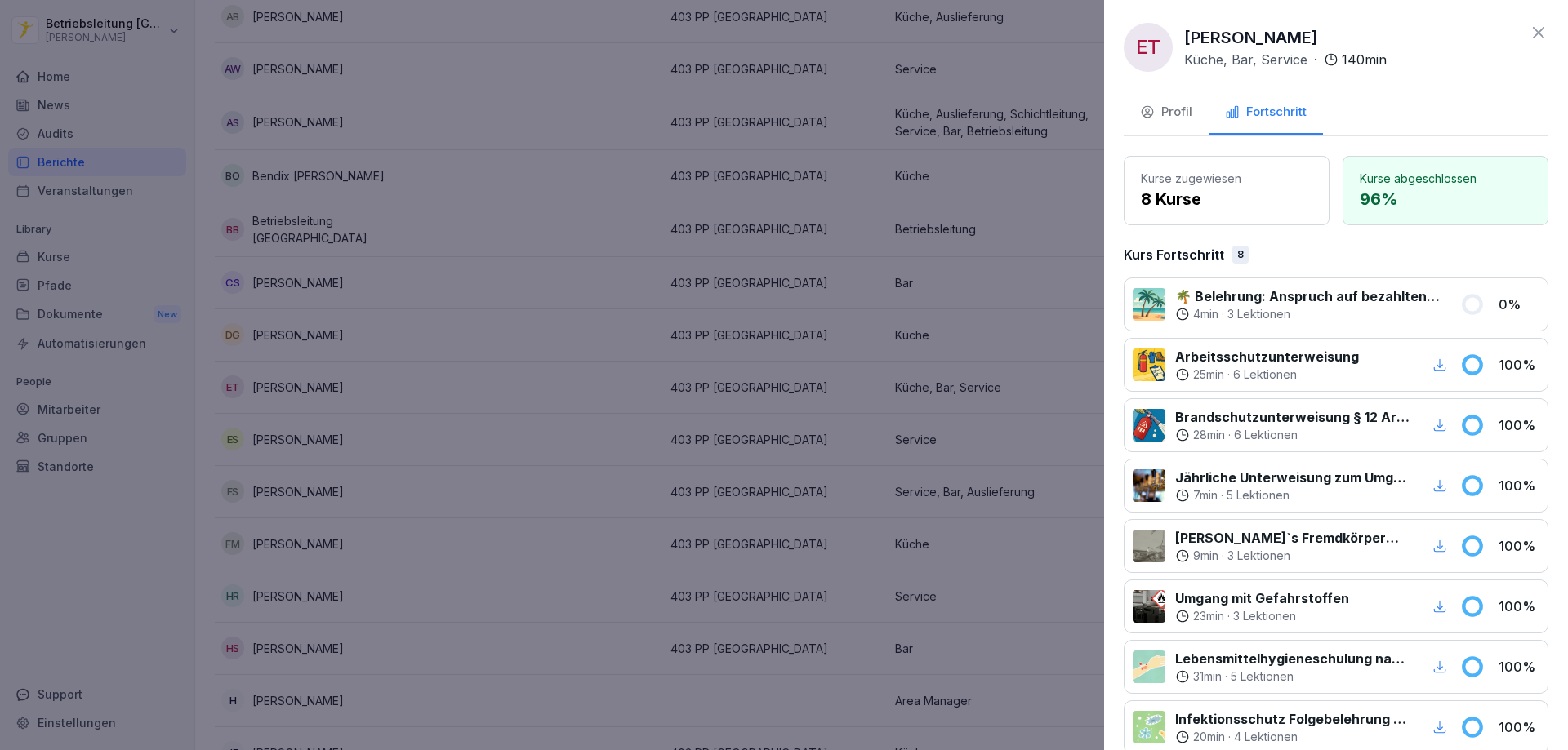
click at [1345, 308] on div "4 min · 3 Lektionen" at bounding box center [1308, 314] width 266 height 16
click at [1203, 302] on p "🌴 Belehrung: Anspruch auf bezahlten Erholungsurlaub und Fristen" at bounding box center [1308, 297] width 266 height 19
click at [1245, 295] on p "🌴 Belehrung: Anspruch auf bezahlten Erholungsurlaub und Fristen" at bounding box center [1308, 297] width 266 height 19
click at [1134, 303] on div at bounding box center [1149, 304] width 33 height 33
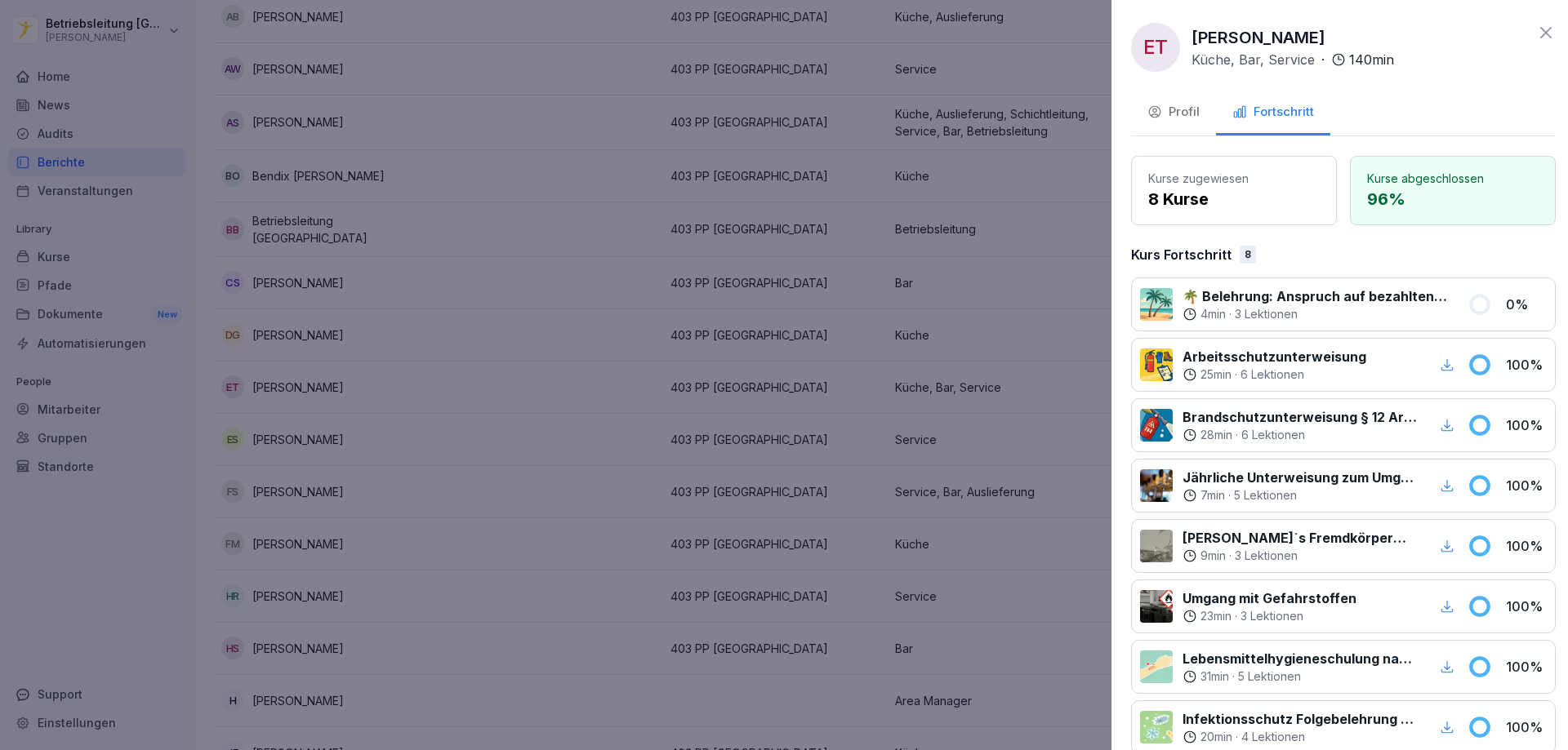
click at [822, 395] on div at bounding box center [784, 375] width 1568 height 750
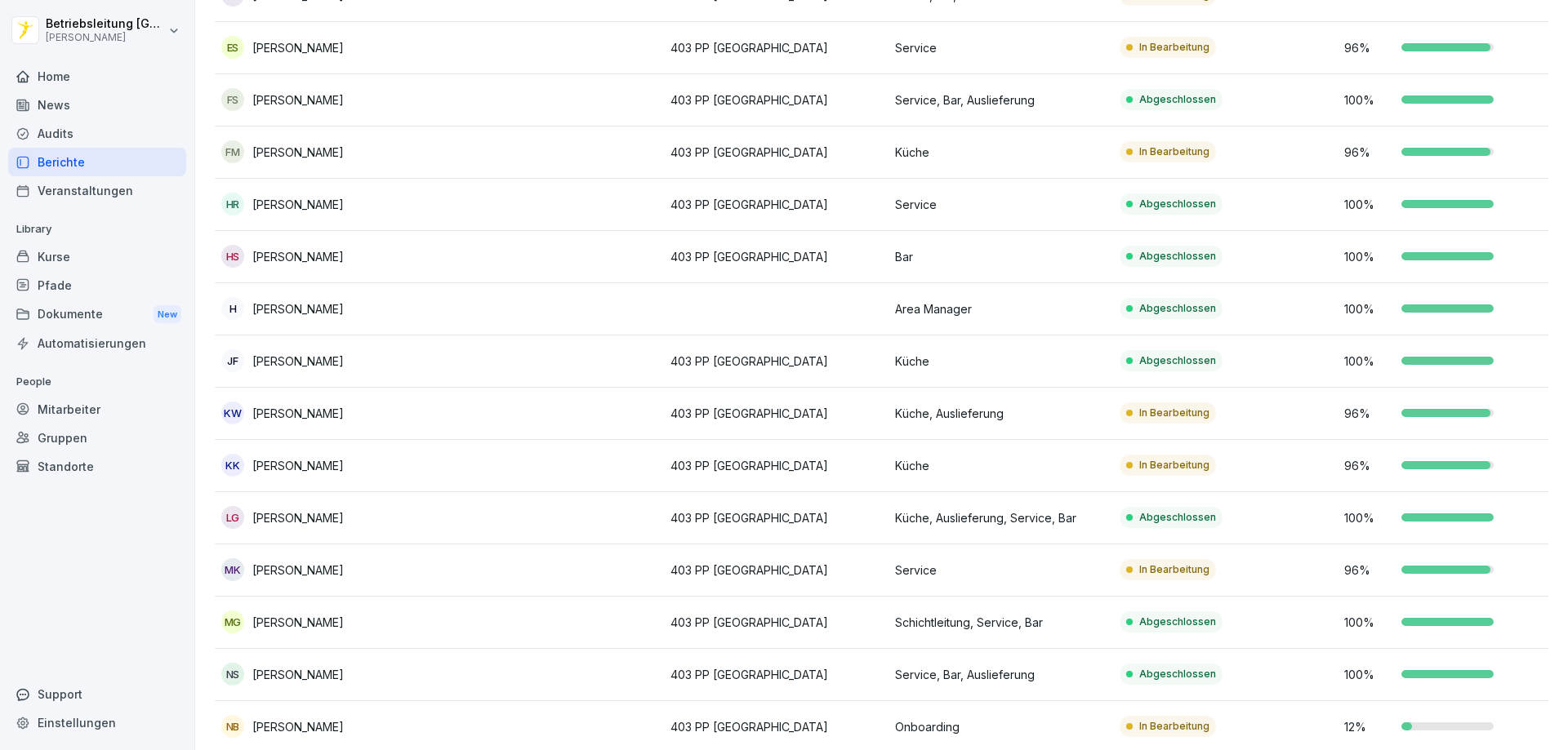
scroll to position [817, 0]
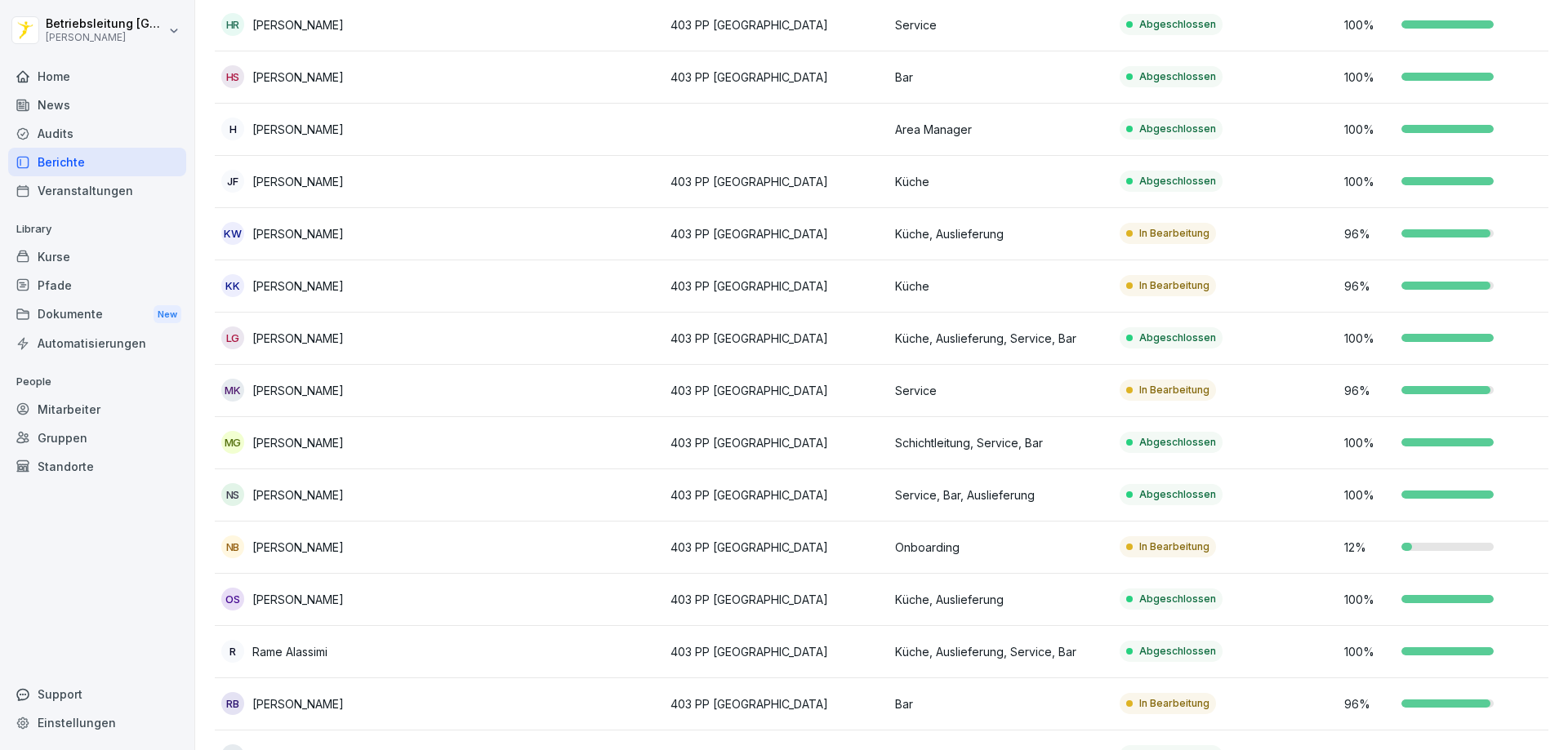
click at [779, 550] on p "403 PP Braunschweig" at bounding box center [776, 548] width 212 height 17
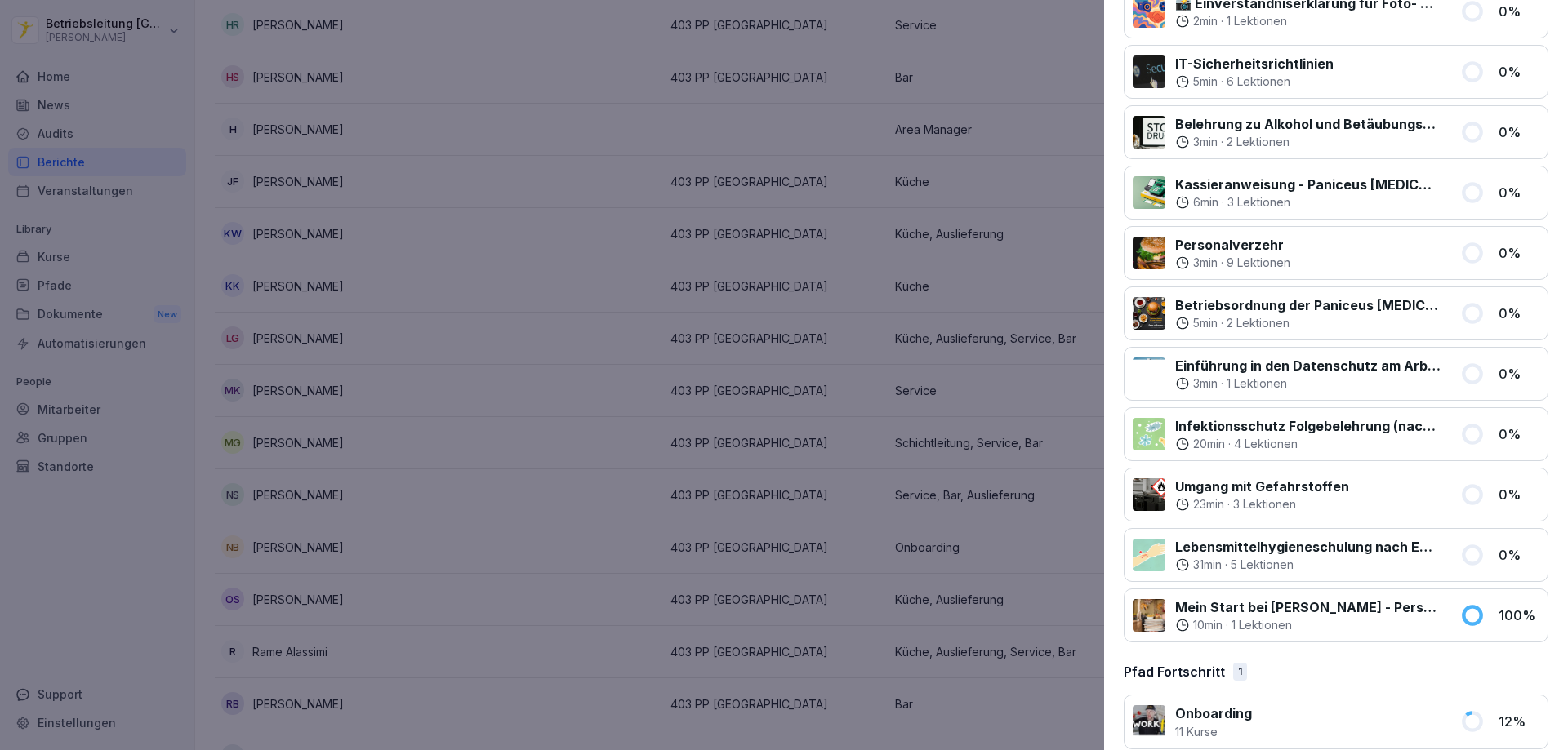
scroll to position [315, 0]
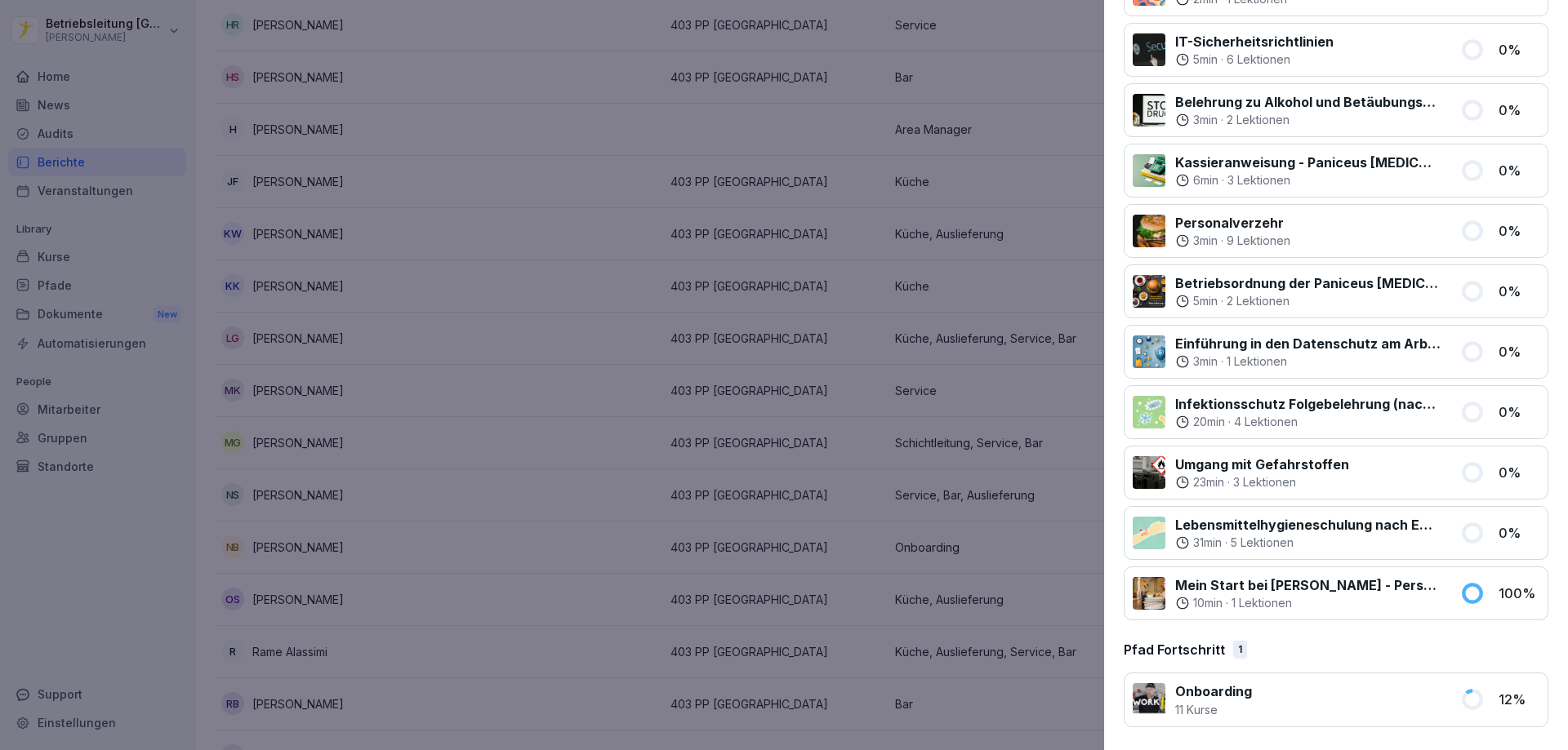
click at [1349, 587] on p "Mein Start bei Peter Pane - Personalfragebogen" at bounding box center [1308, 586] width 266 height 19
click at [1281, 585] on p "Mein Start bei Peter Pane - Personalfragebogen" at bounding box center [1308, 586] width 266 height 19
click at [1155, 589] on div at bounding box center [1149, 593] width 33 height 33
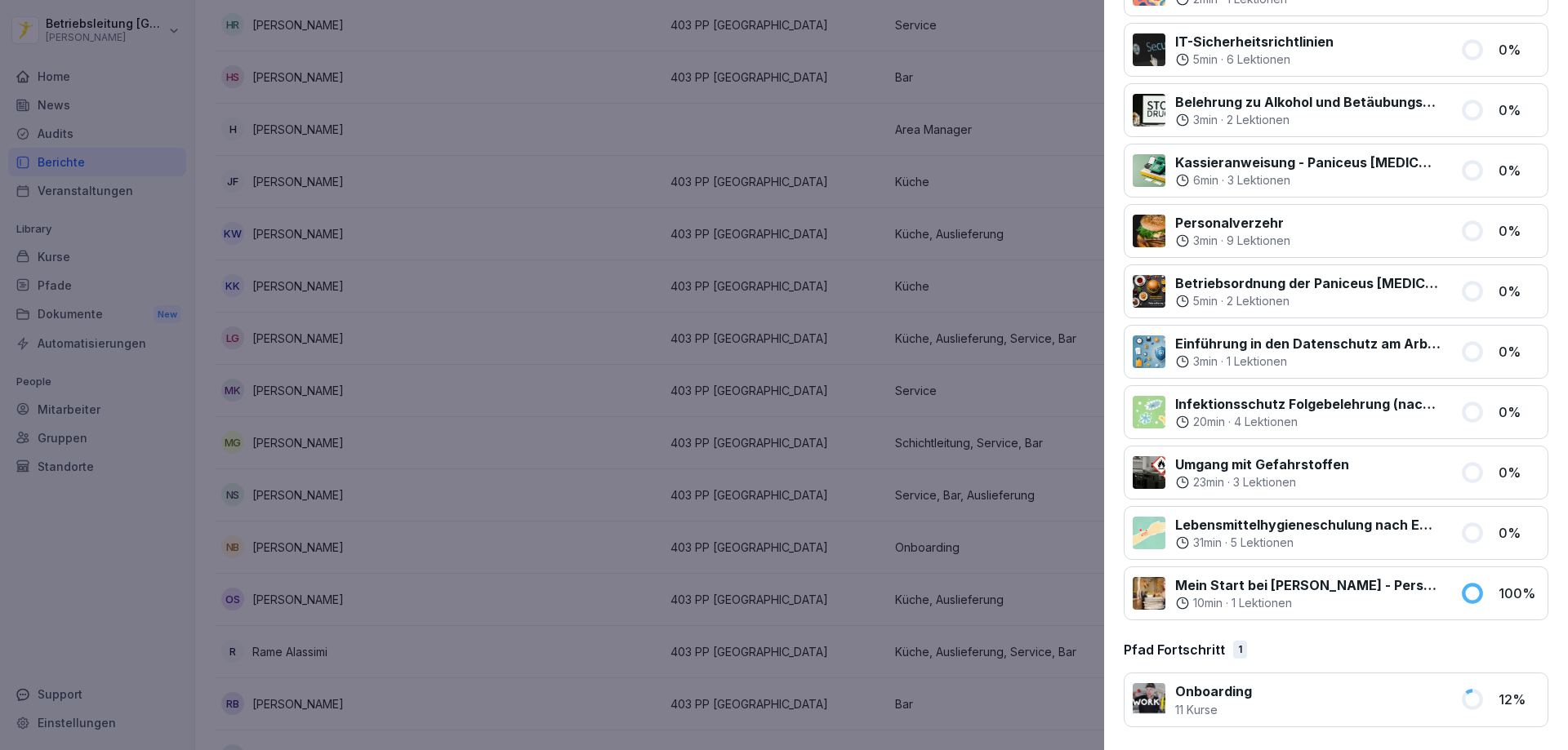
click at [1498, 597] on p "100 %" at bounding box center [1519, 593] width 41 height 19
click at [1389, 581] on p "Mein Start bei Peter Pane - Personalfragebogen" at bounding box center [1308, 586] width 266 height 19
click at [1324, 639] on div "Kurse zugewiesen 11 Kurse Kurse abgeschlossen 12 % Kurs Fortschritt 11 📸 Einver…" at bounding box center [1335, 283] width 424 height 886
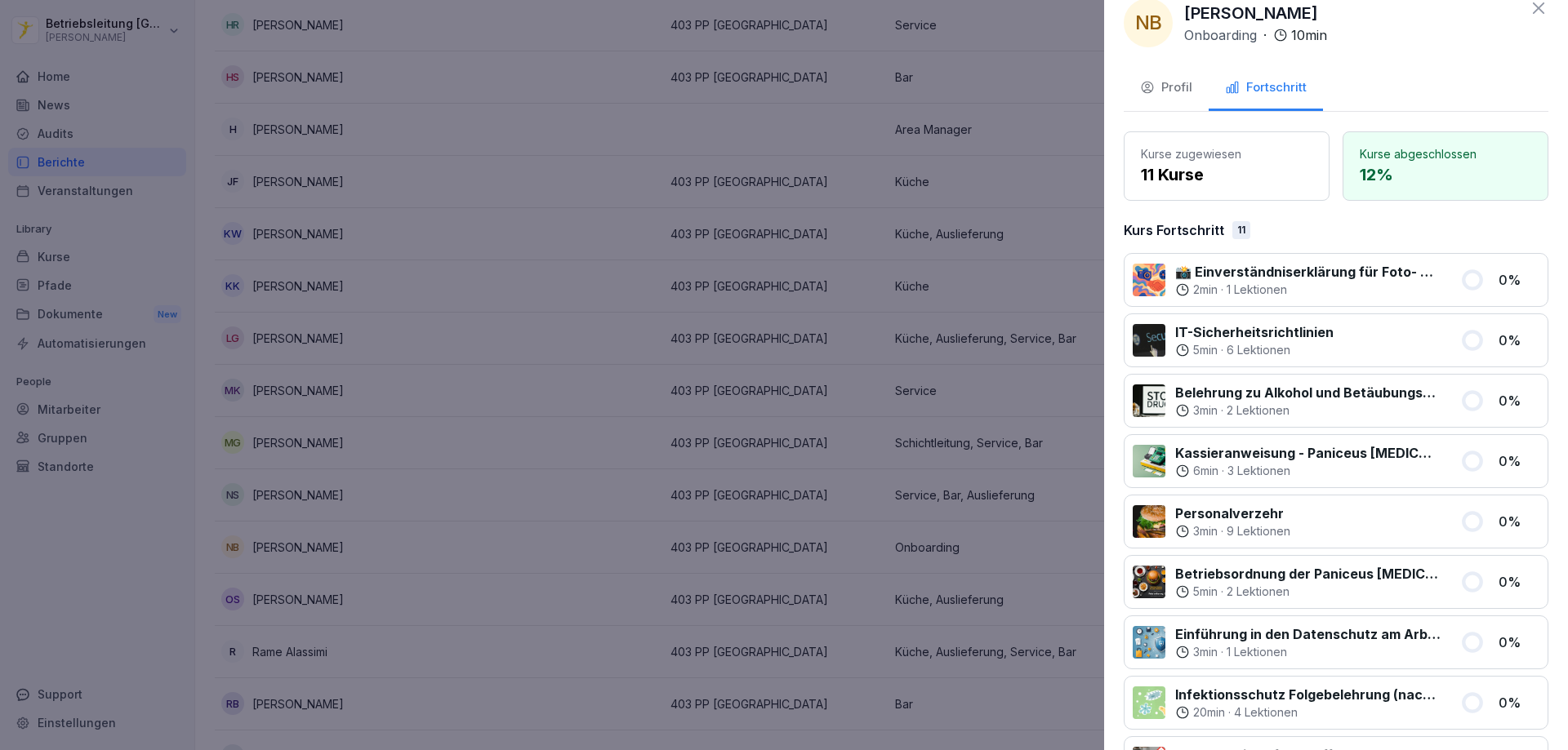
scroll to position [0, 0]
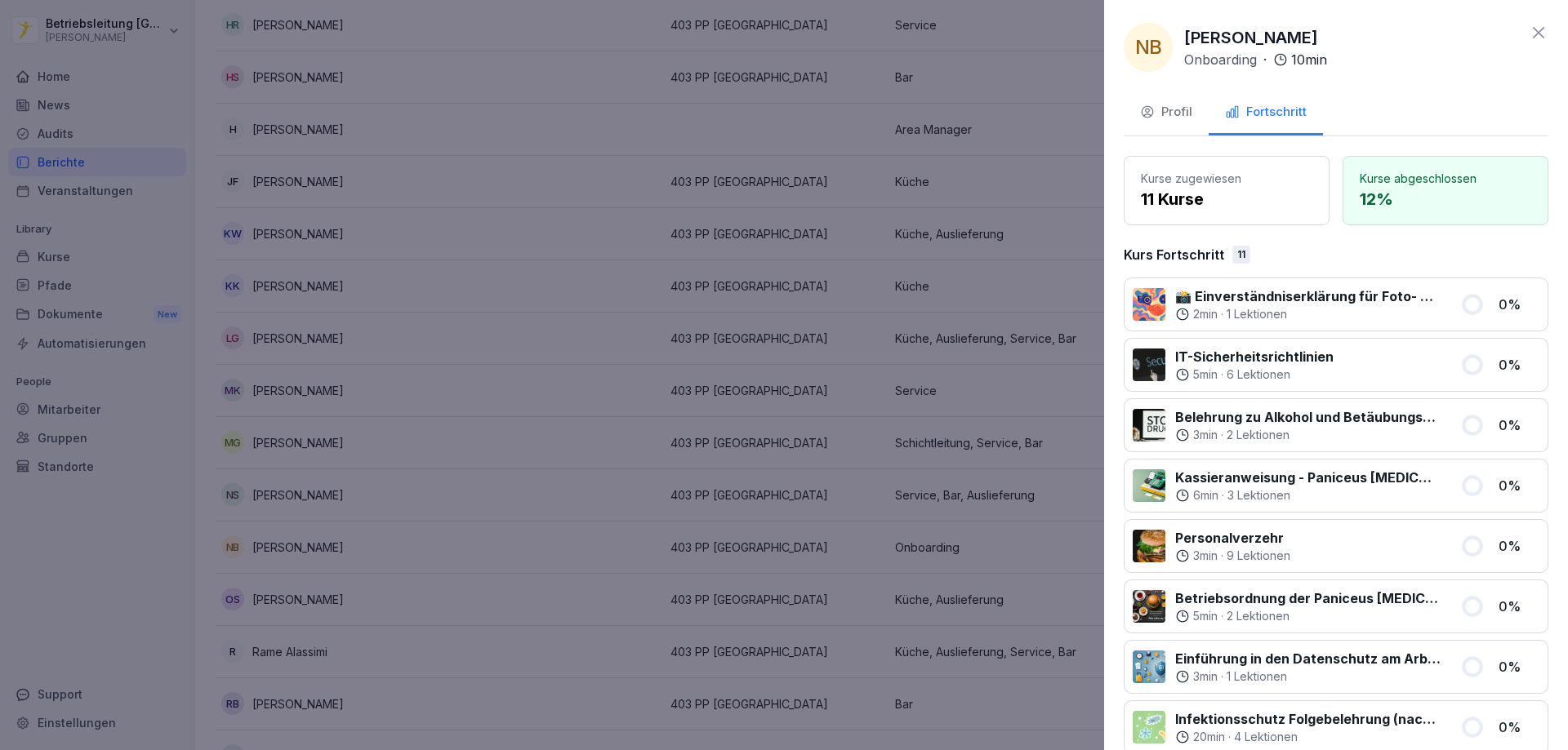
click at [646, 271] on div at bounding box center [784, 375] width 1568 height 750
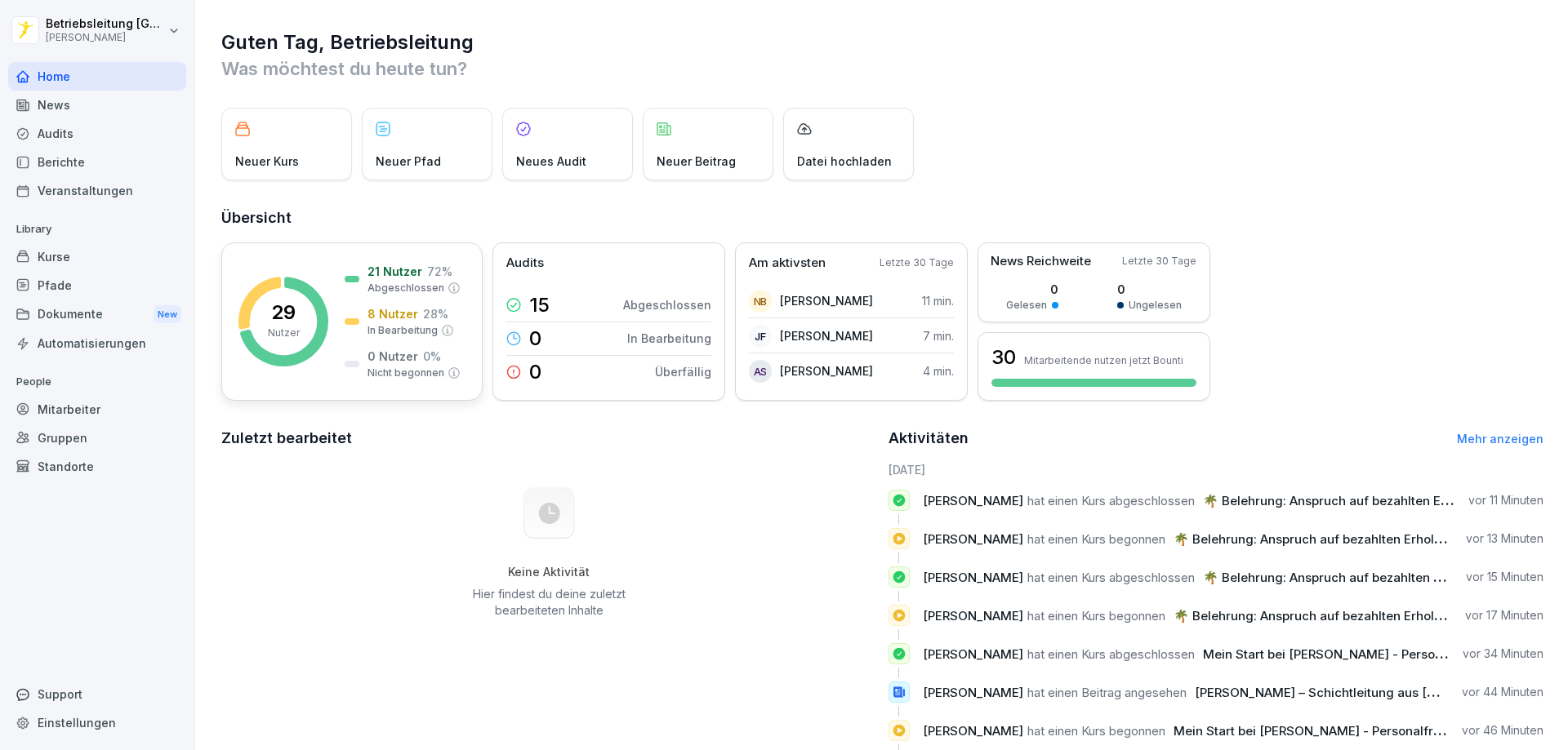
click at [316, 316] on rect at bounding box center [283, 321] width 90 height 90
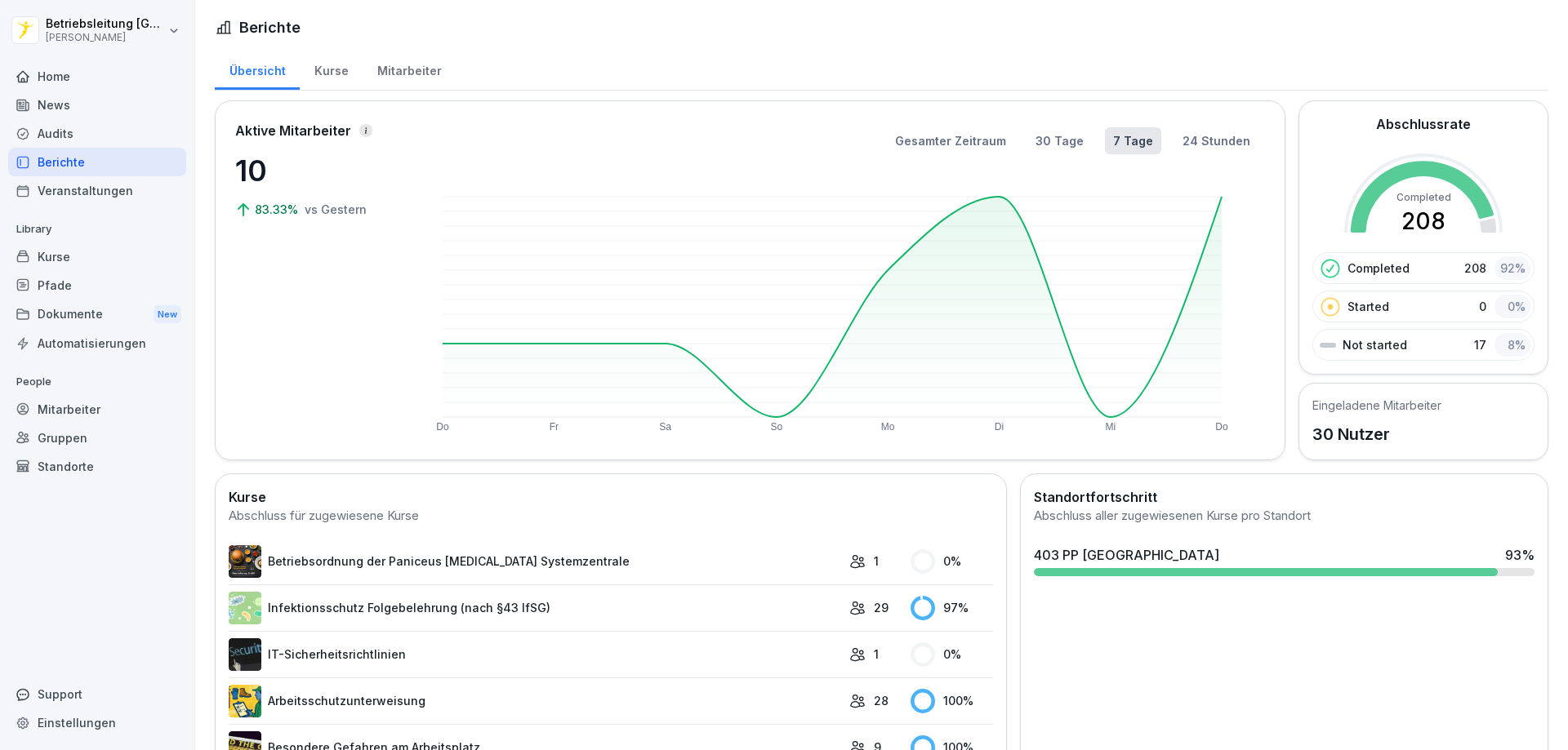
click at [412, 71] on div "Mitarbeiter" at bounding box center [409, 69] width 93 height 42
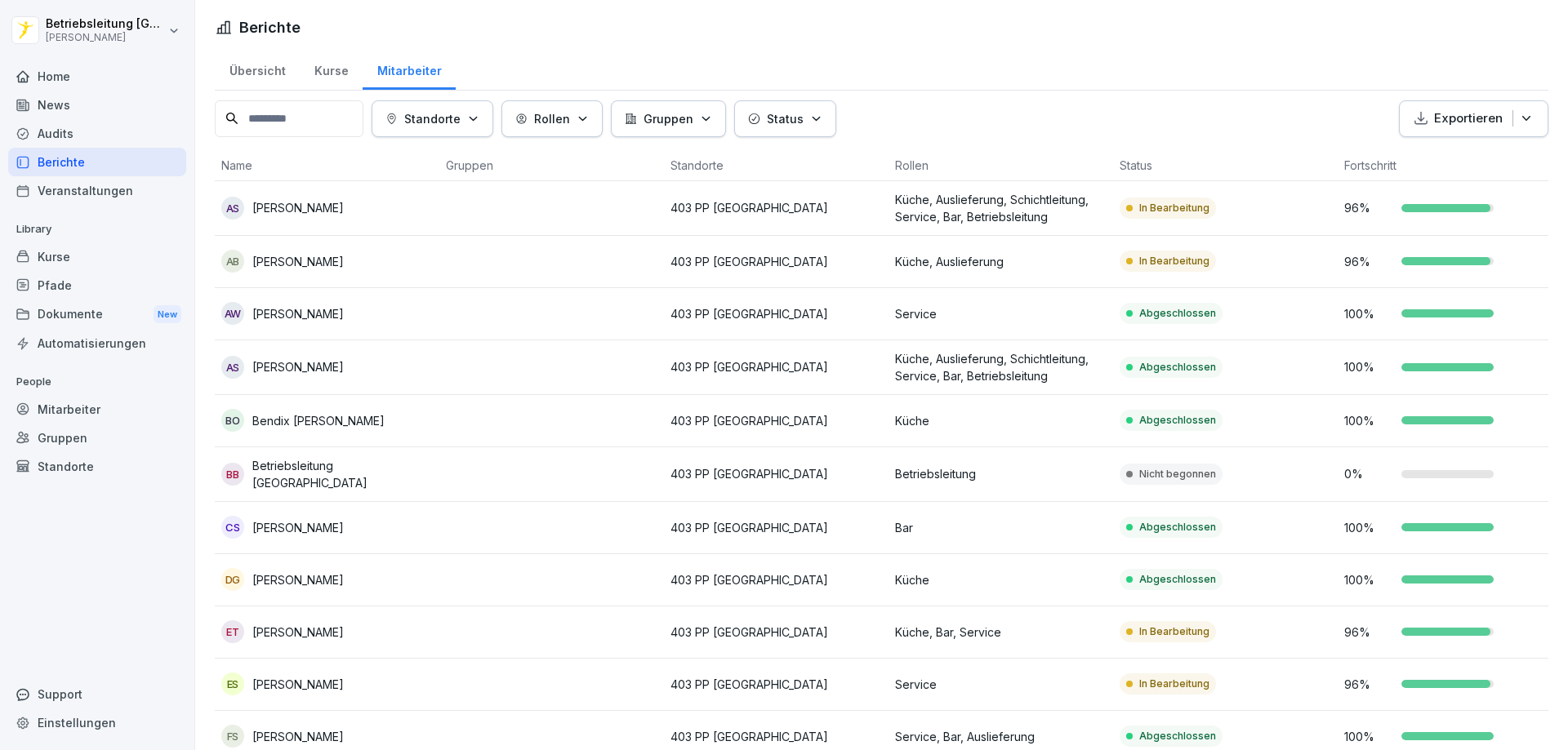
click at [294, 123] on input at bounding box center [289, 119] width 149 height 37
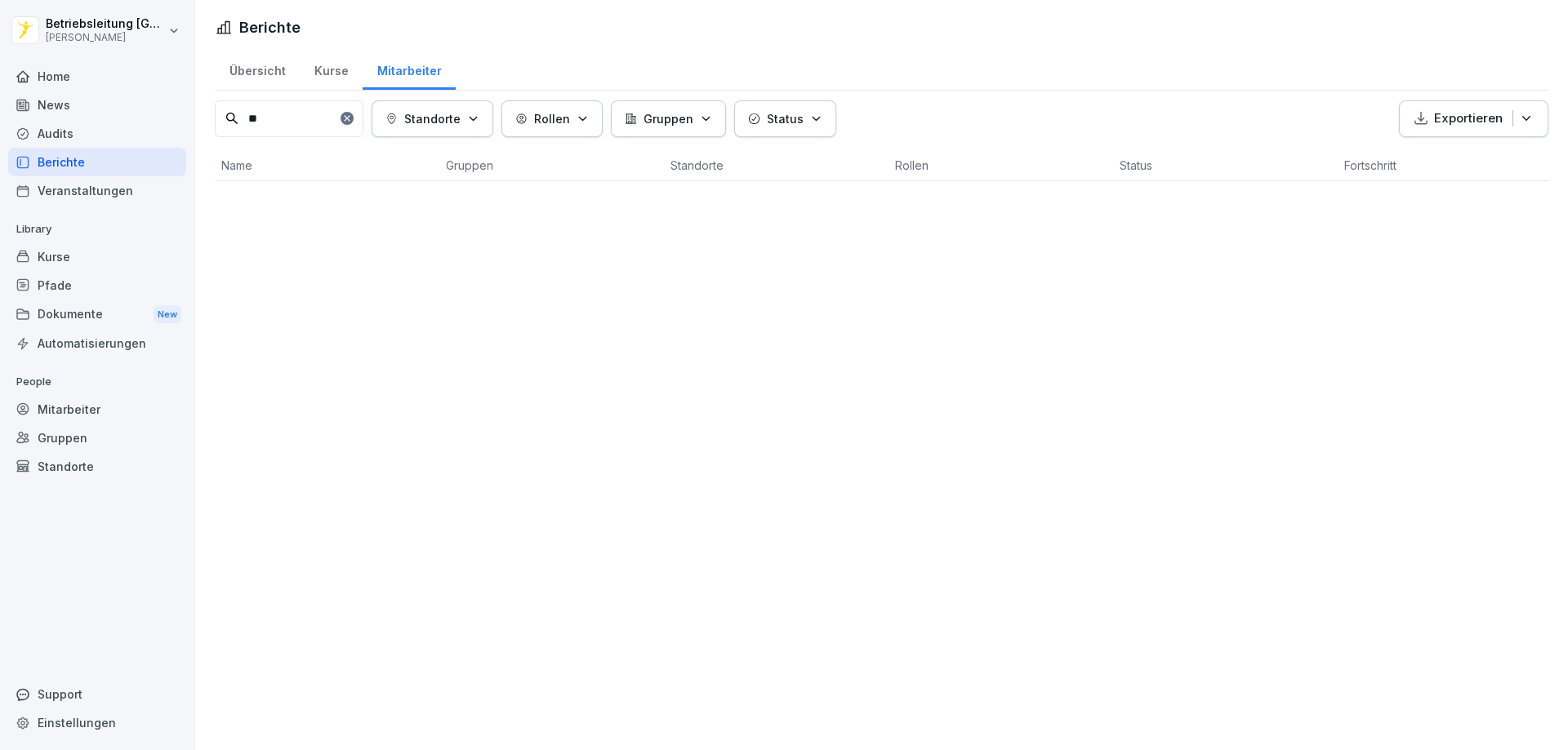
type input "**"
click at [350, 120] on icon at bounding box center [347, 119] width 6 height 6
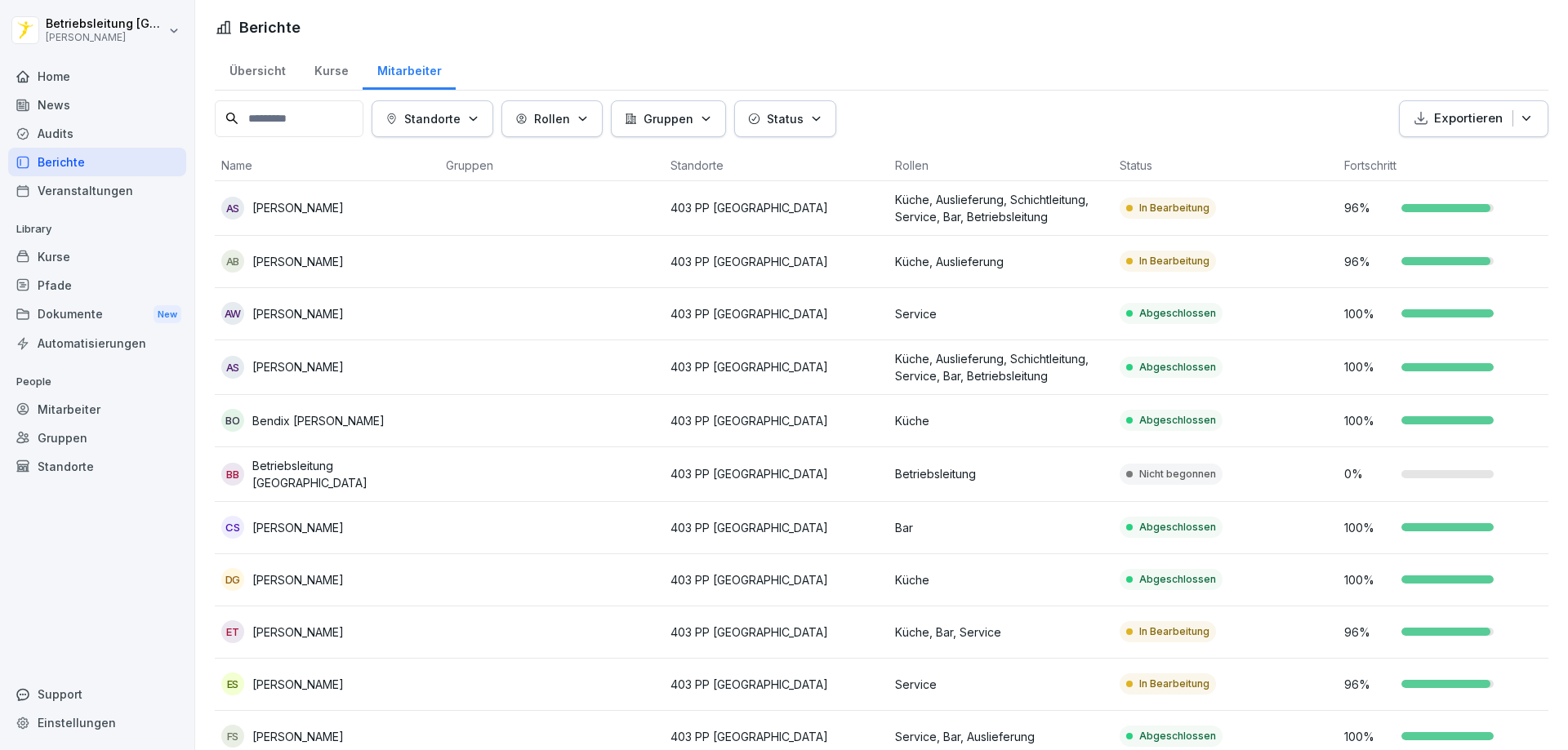
click at [570, 123] on p "Rollen" at bounding box center [552, 119] width 36 height 17
click at [693, 110] on p "Gruppen" at bounding box center [669, 119] width 50 height 17
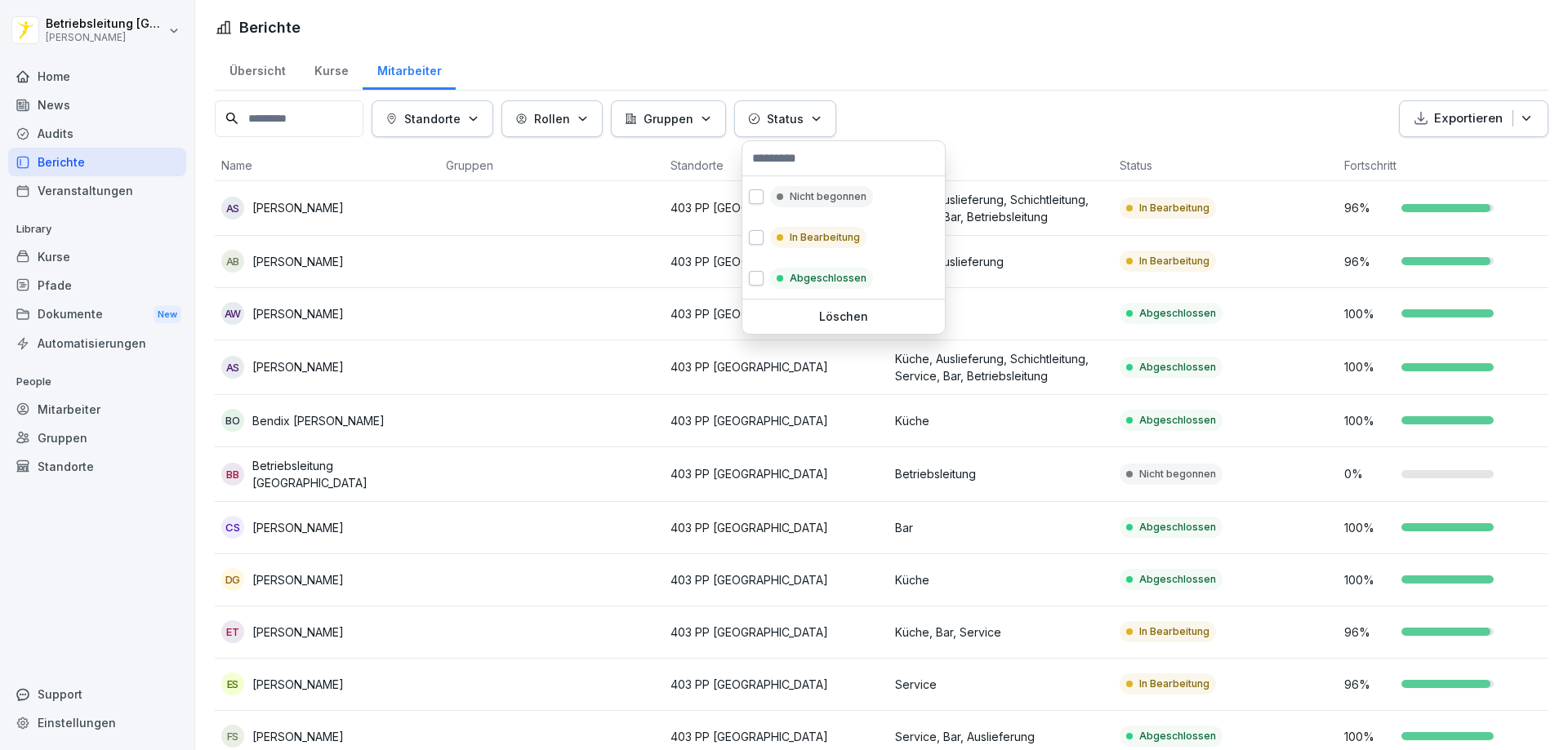
click at [785, 110] on p "Status" at bounding box center [785, 119] width 37 height 17
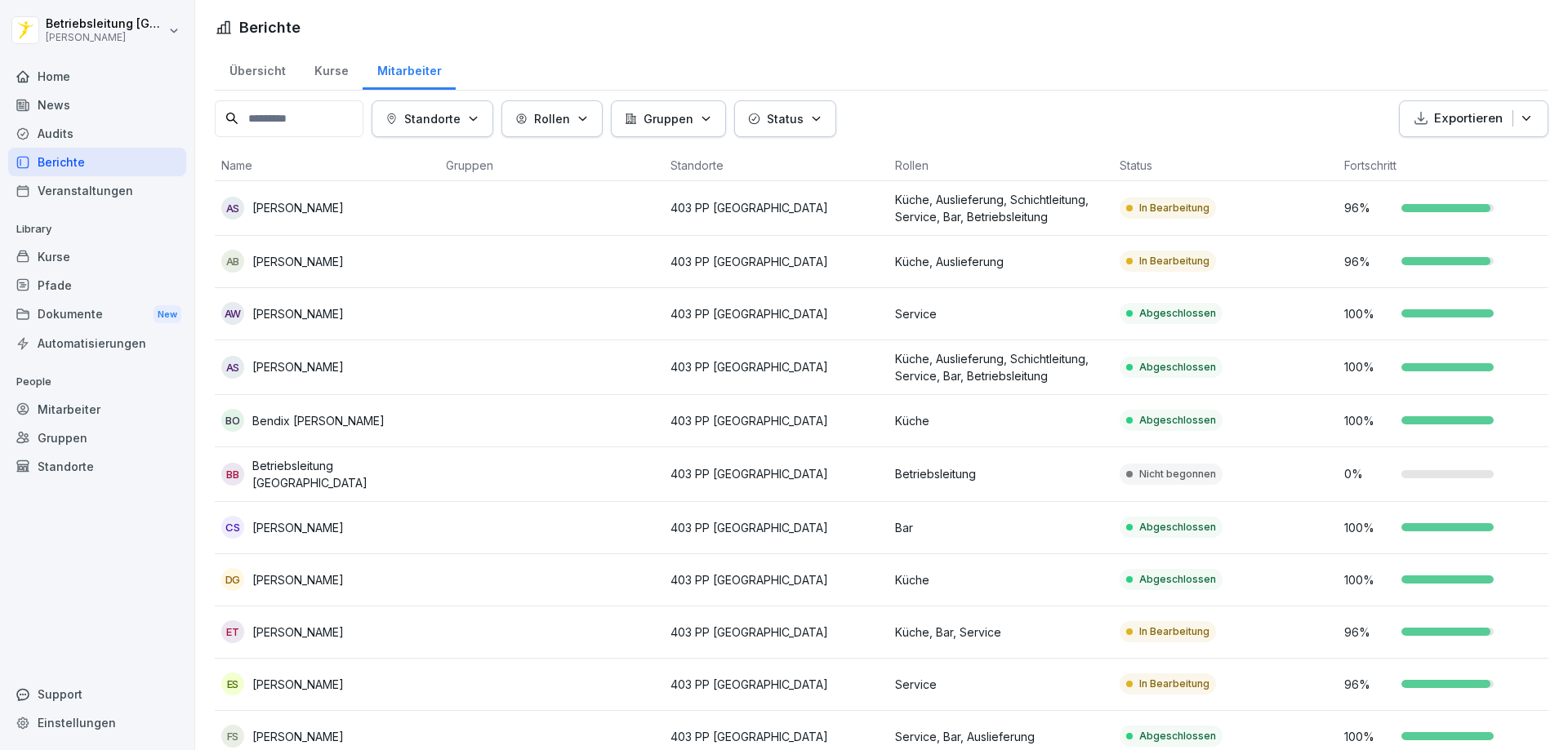
click at [803, 113] on p "Status" at bounding box center [785, 119] width 37 height 17
click at [256, 76] on div "Übersicht" at bounding box center [257, 69] width 85 height 42
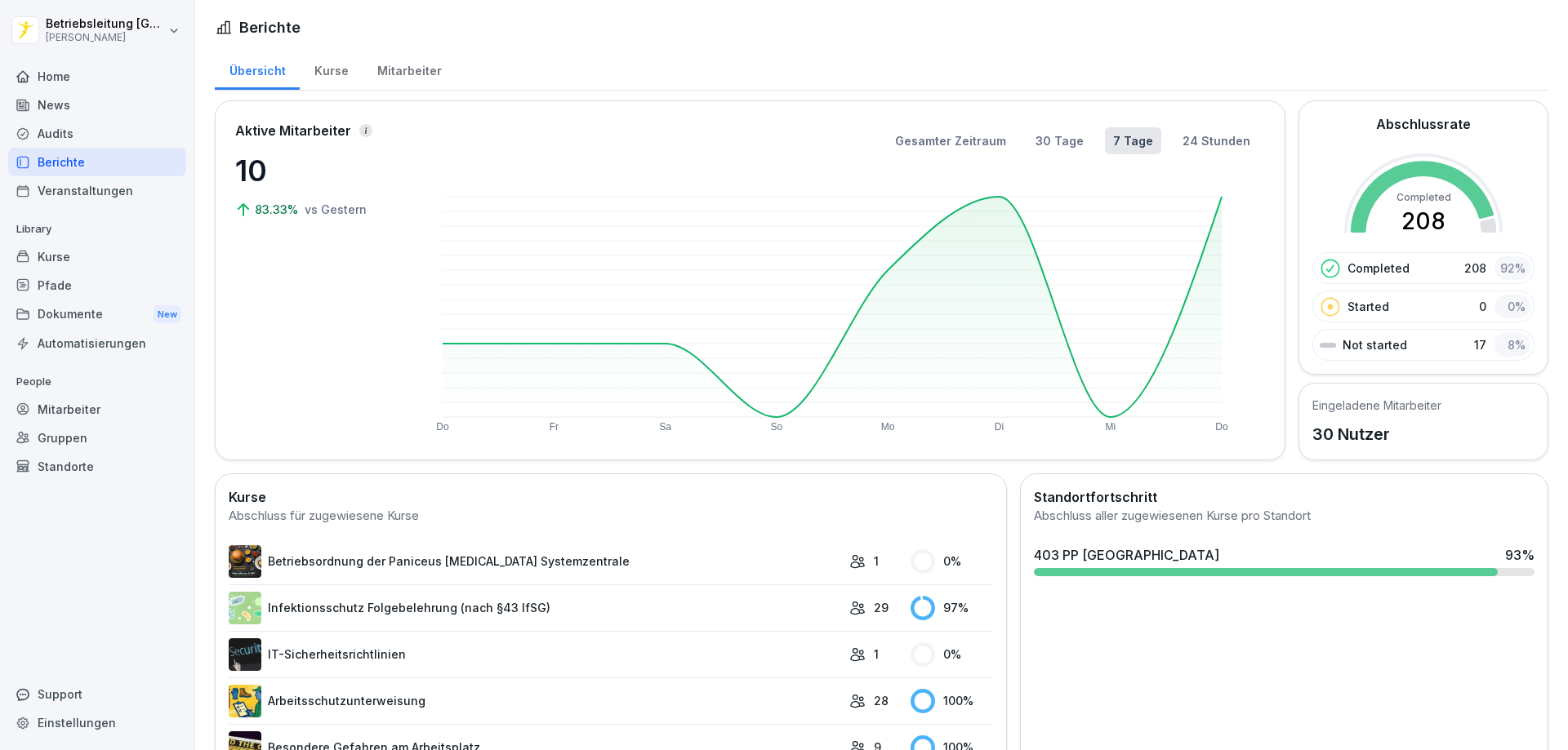
click at [76, 415] on div "Mitarbeiter" at bounding box center [97, 410] width 178 height 29
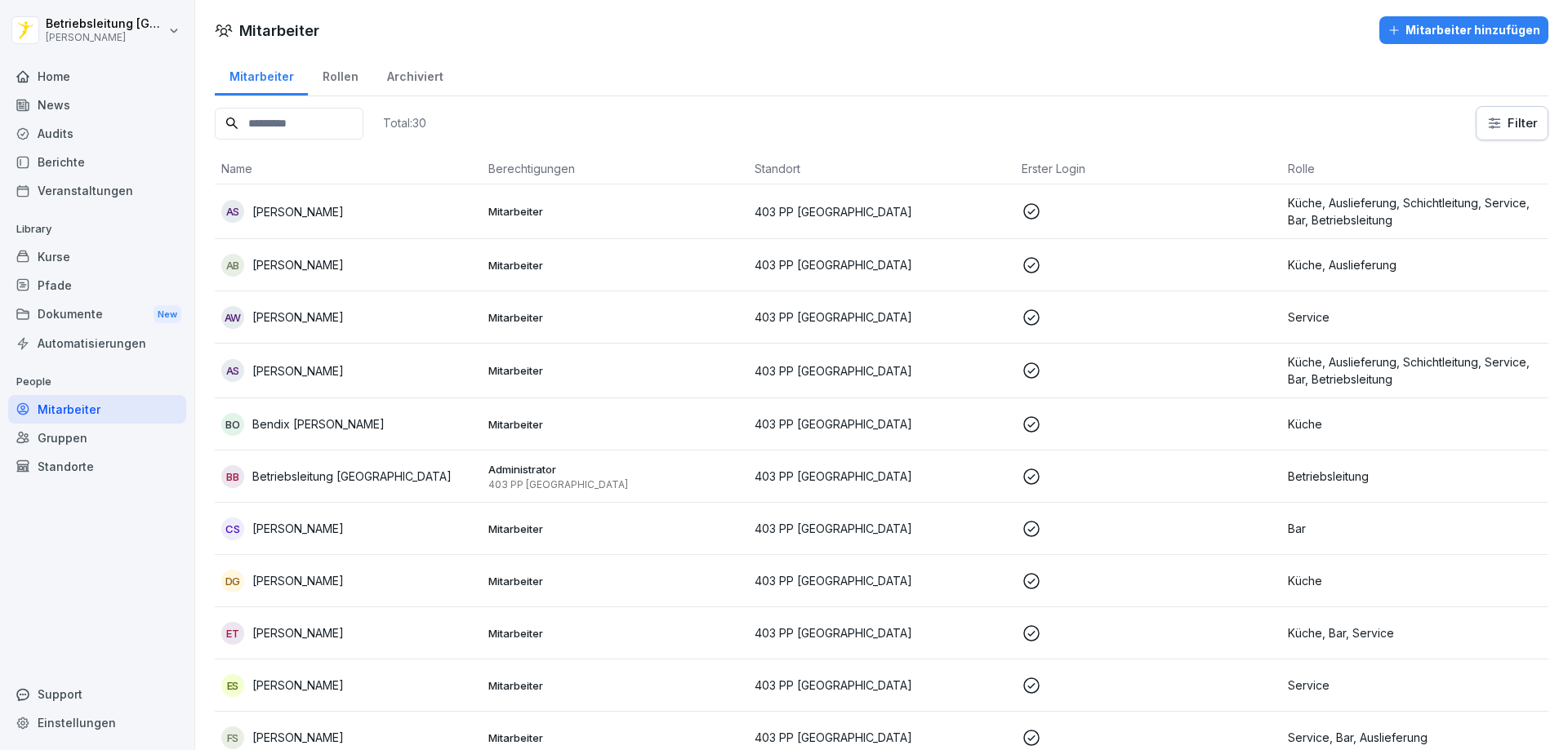
click at [395, 69] on div "Archiviert" at bounding box center [415, 74] width 85 height 42
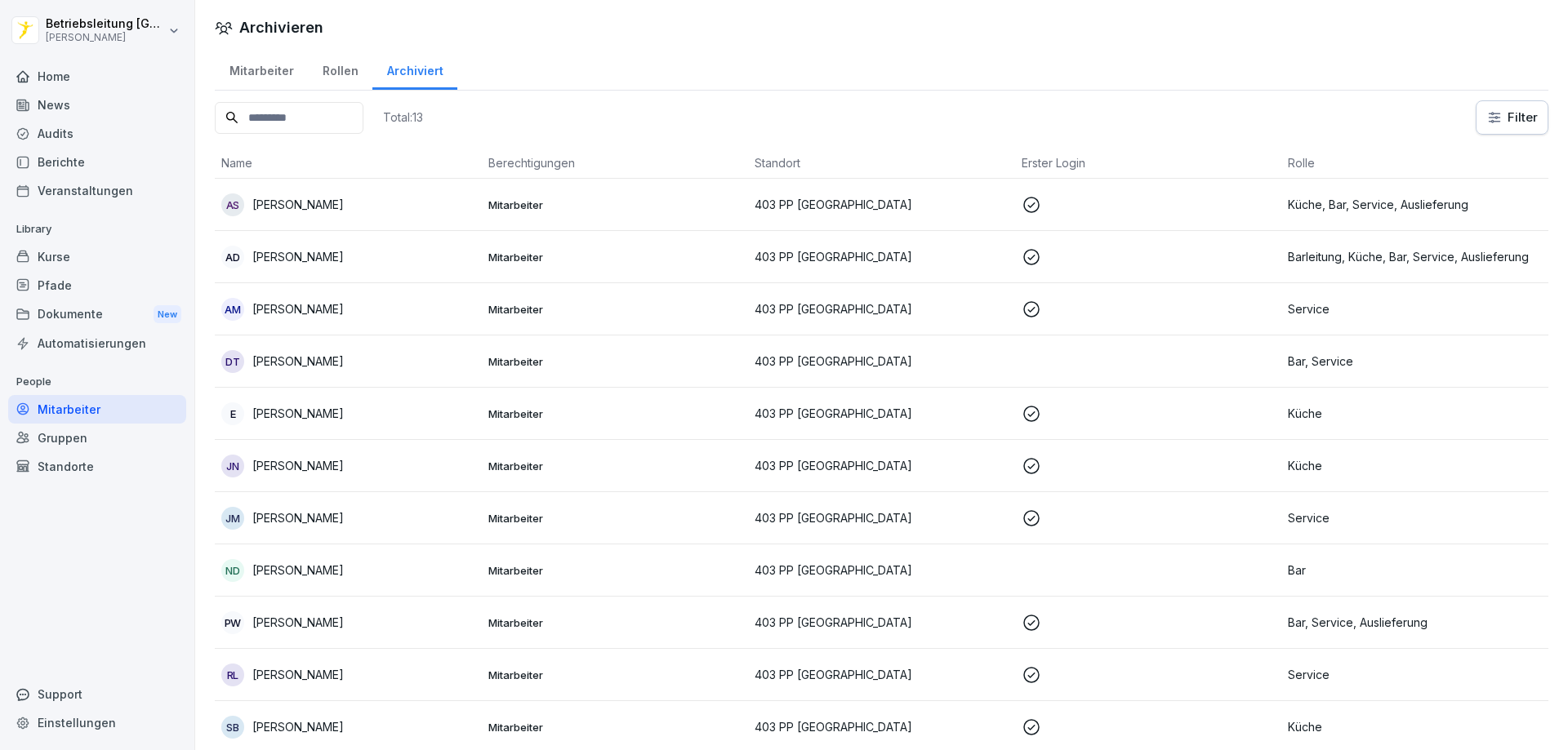
click at [1127, 207] on p at bounding box center [1148, 205] width 254 height 19
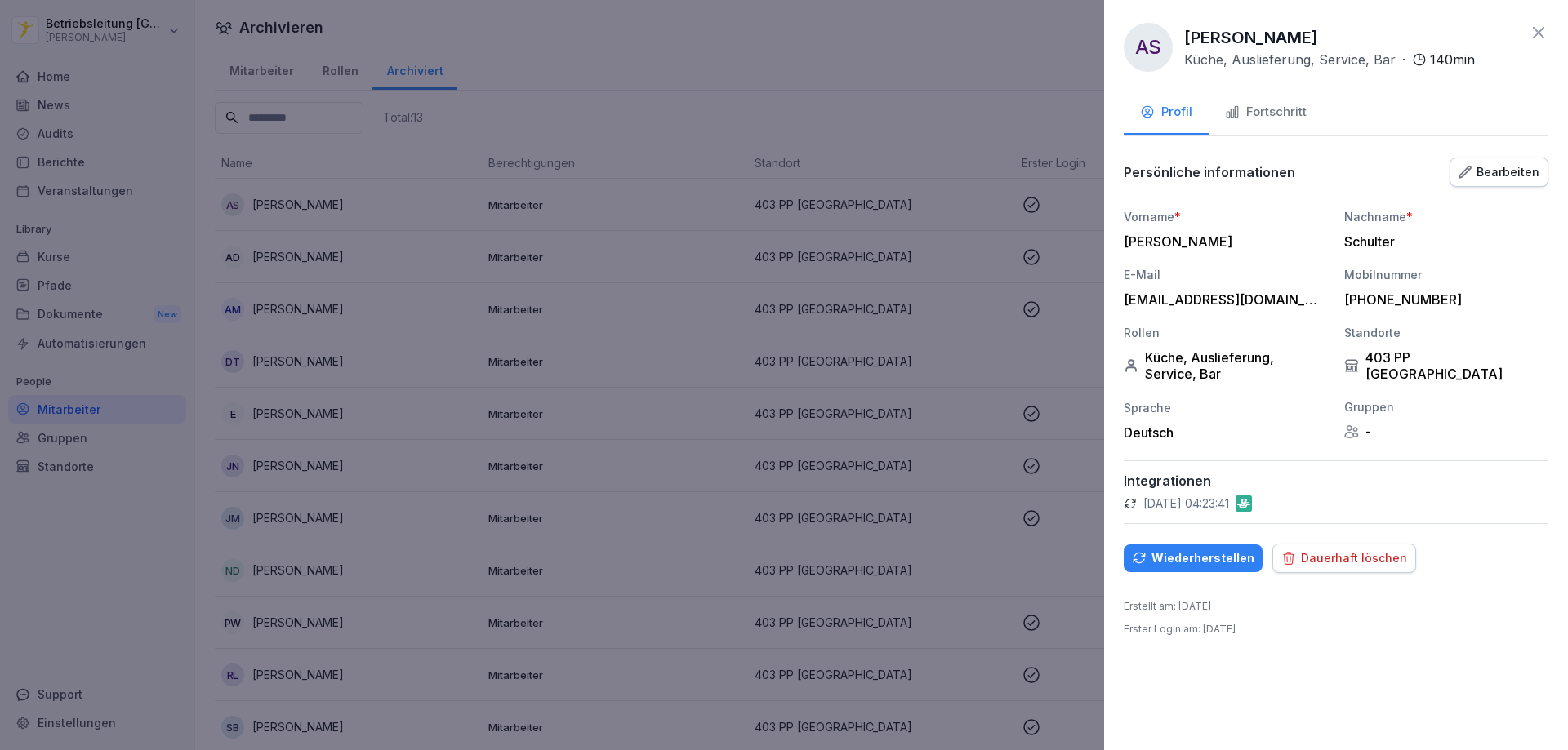
click at [1194, 561] on div "Wiederherstellen" at bounding box center [1193, 559] width 123 height 18
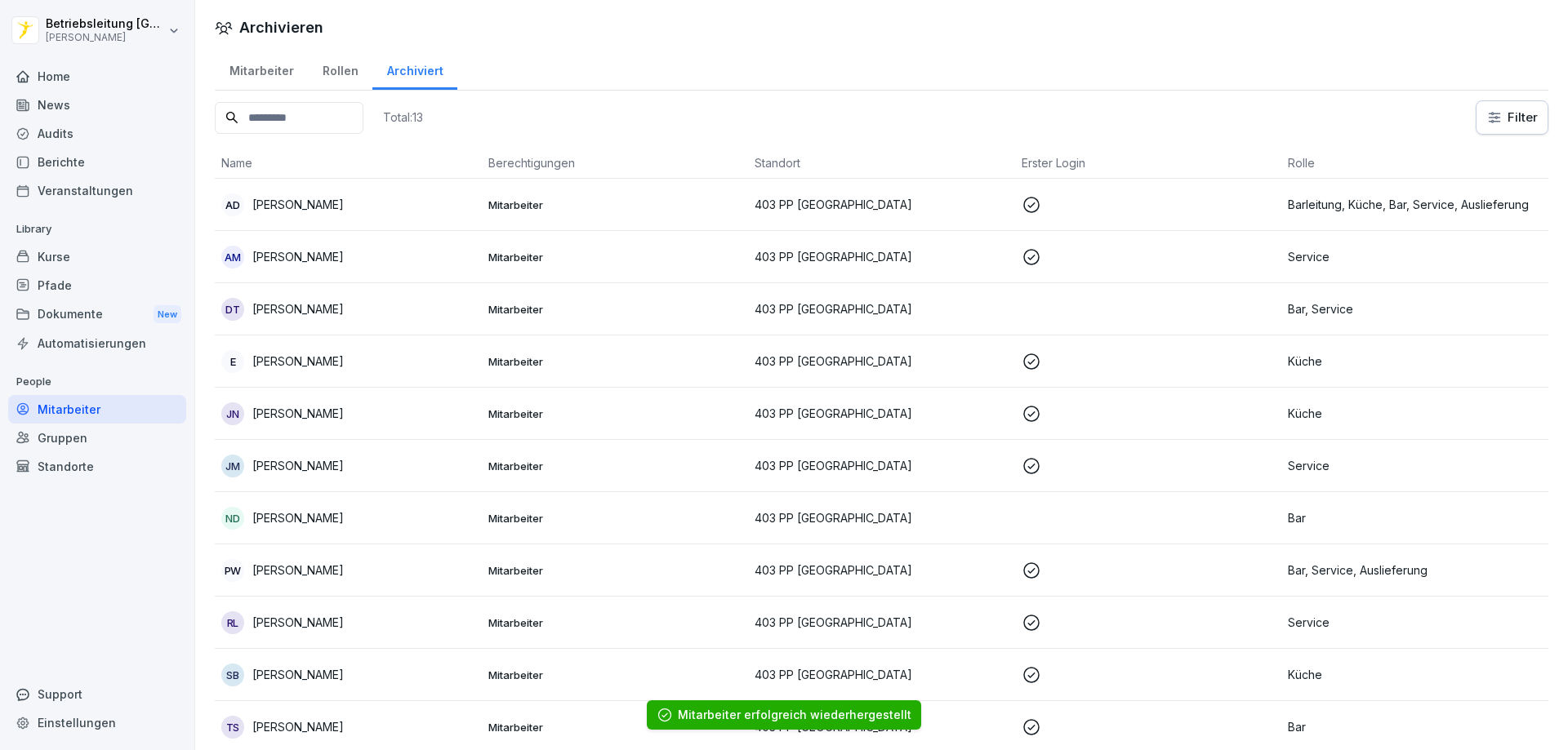
click at [255, 69] on div "Mitarbeiter" at bounding box center [261, 69] width 93 height 42
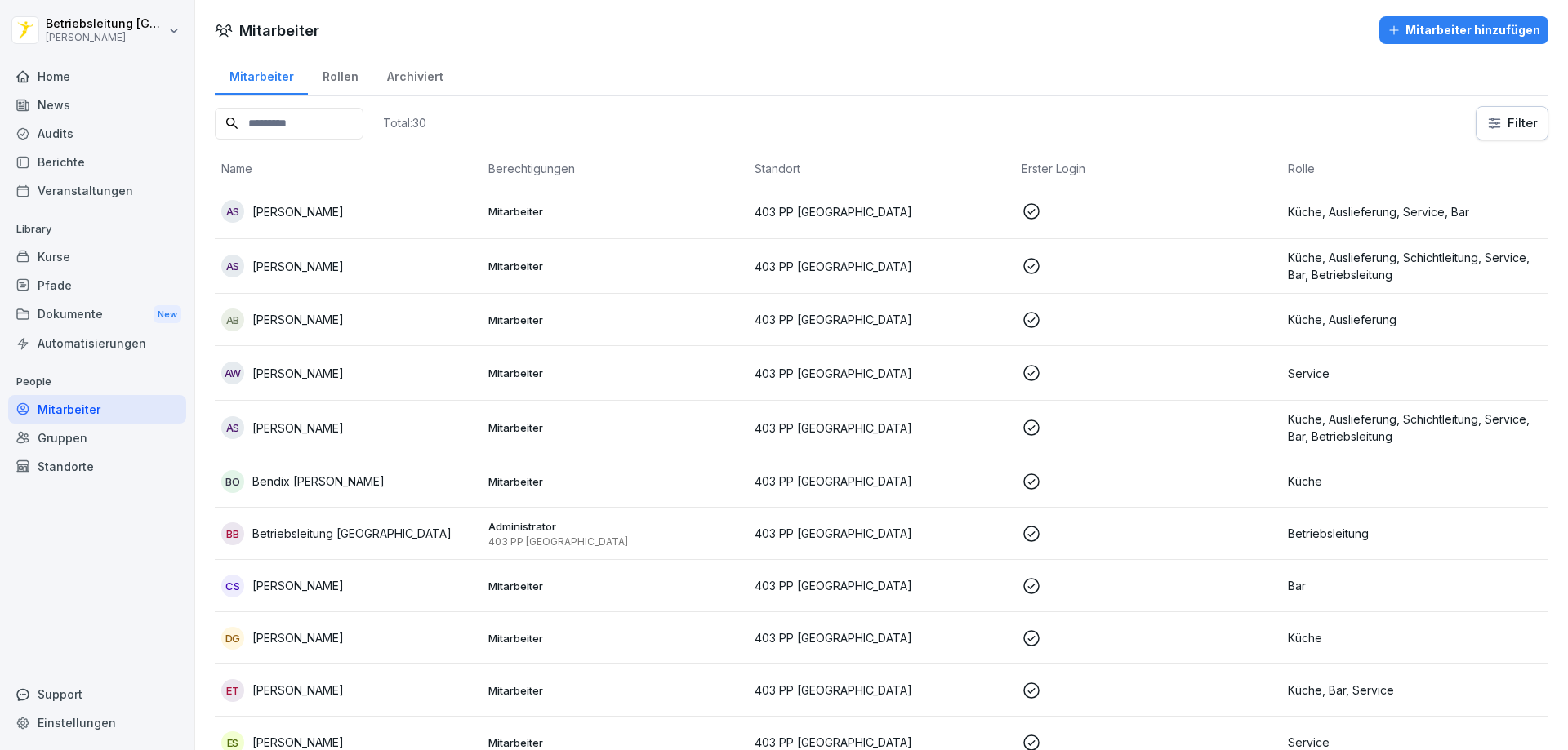
click at [53, 76] on div "Home" at bounding box center [97, 76] width 178 height 29
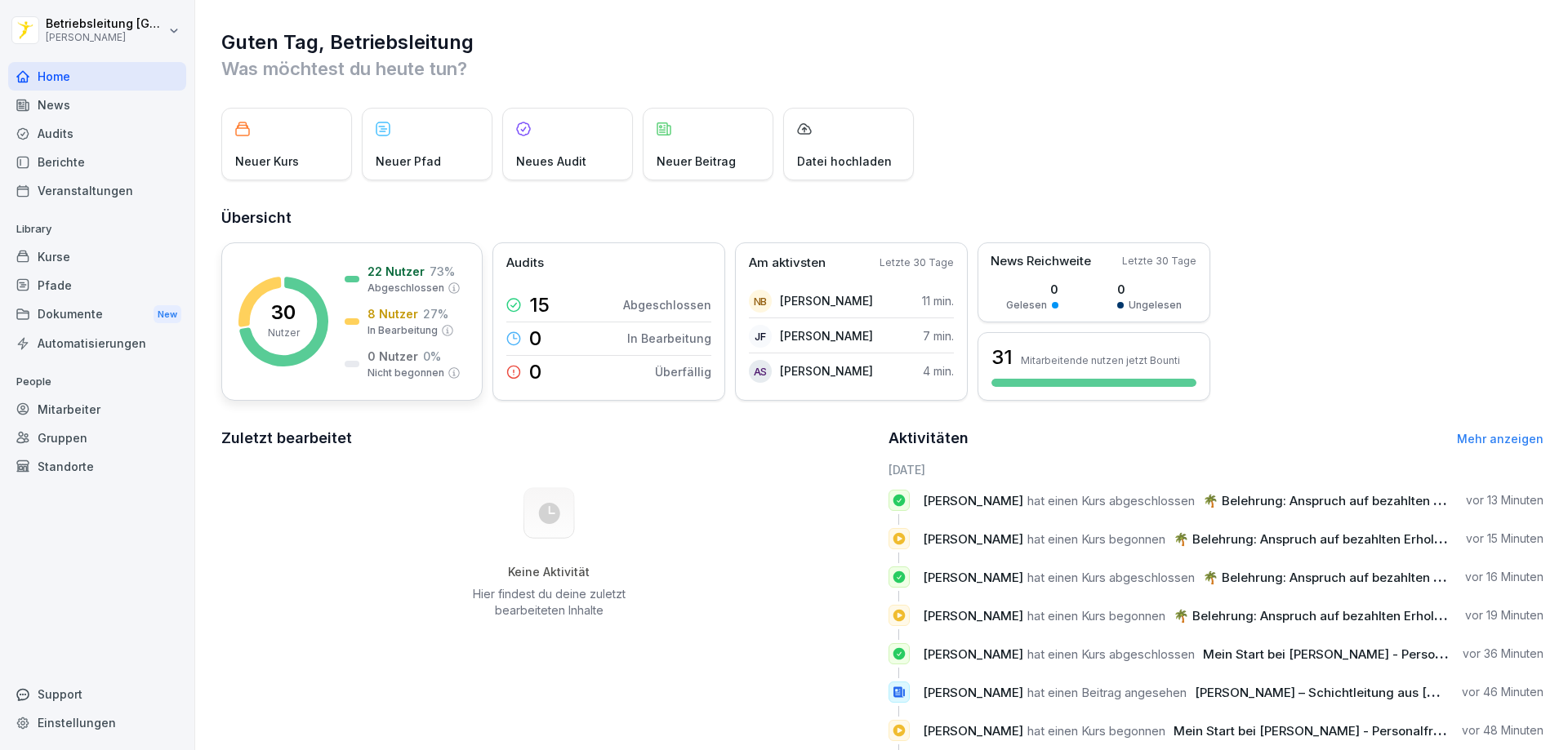
click at [265, 311] on rect at bounding box center [283, 321] width 90 height 90
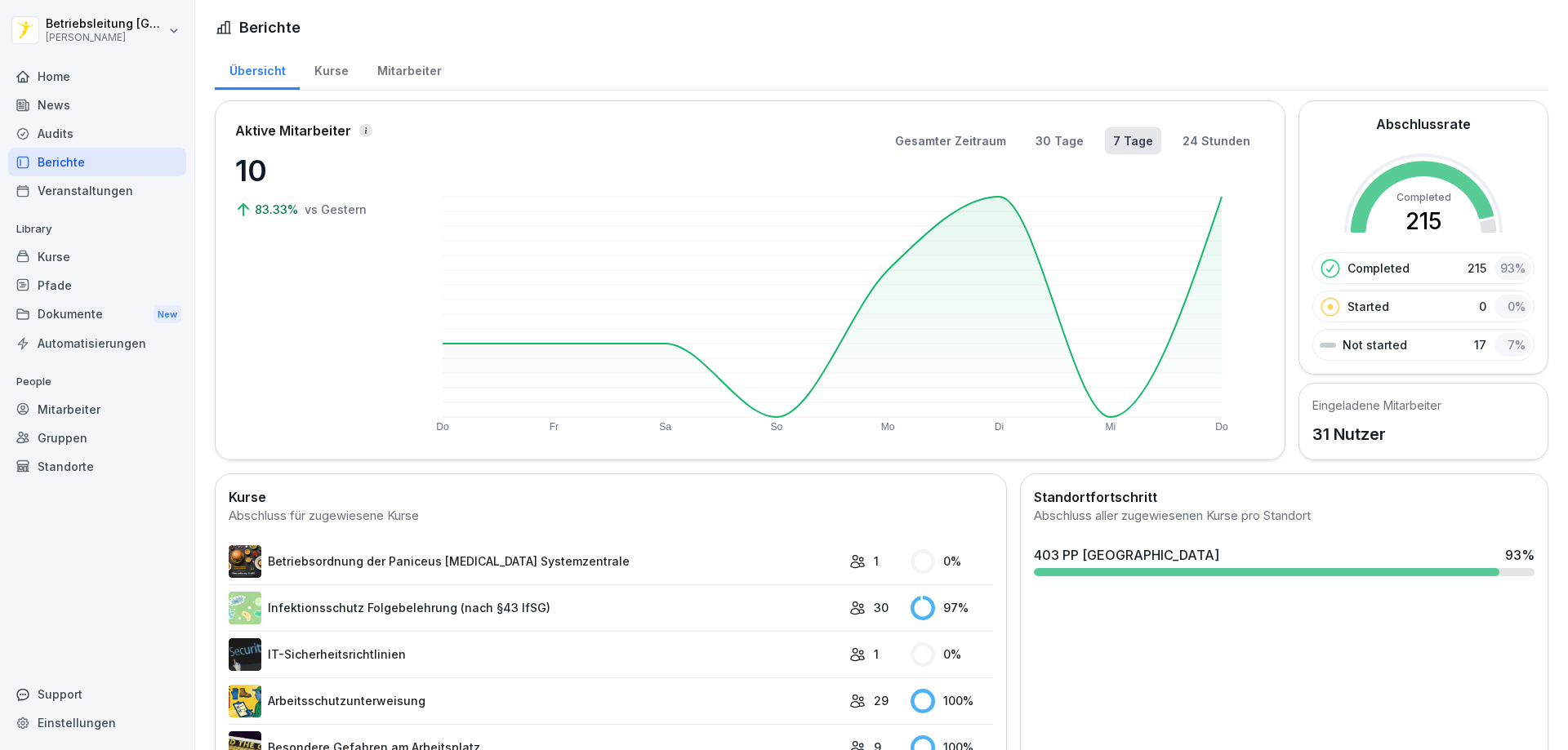
click at [411, 69] on div "Mitarbeiter" at bounding box center [409, 69] width 93 height 42
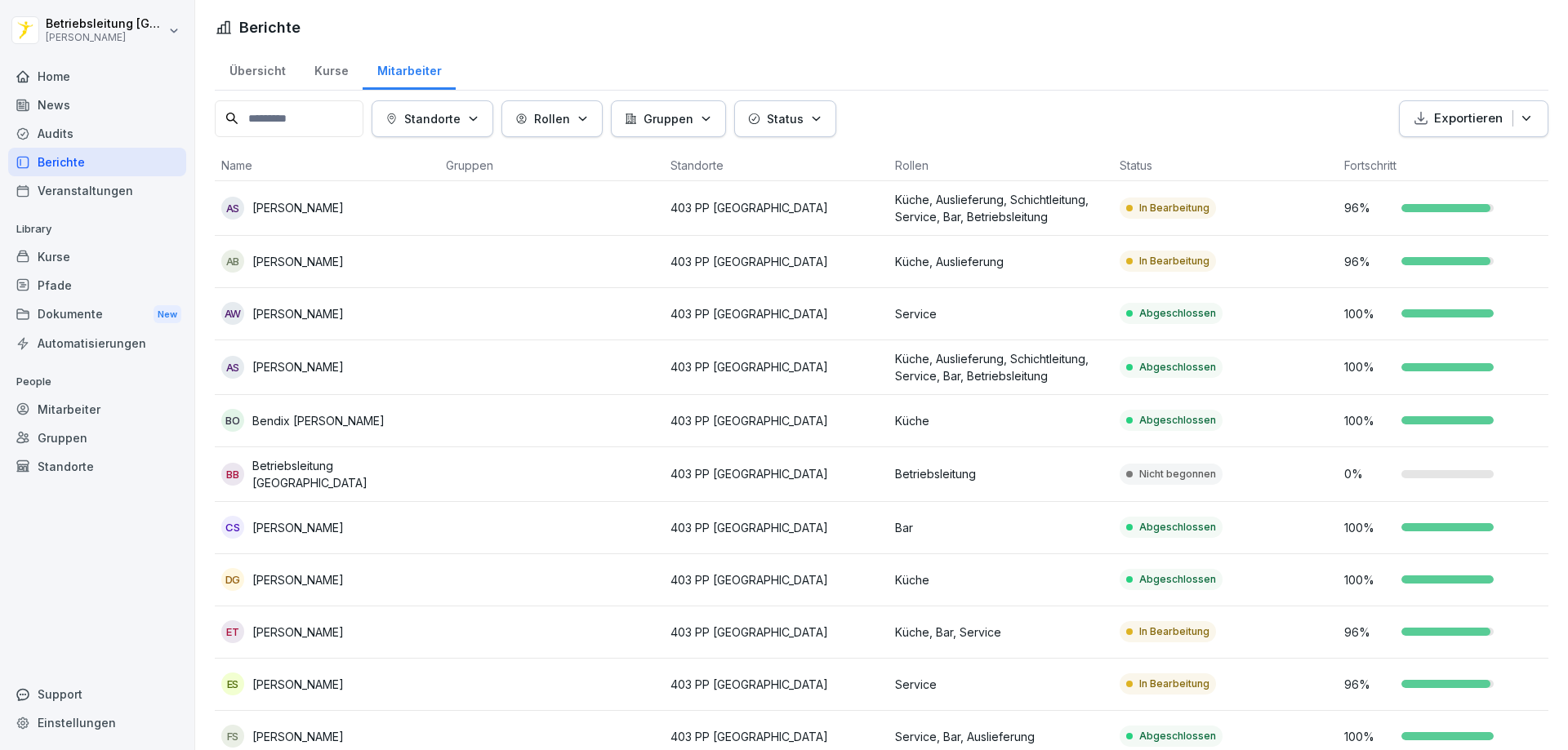
click at [276, 113] on input at bounding box center [289, 119] width 149 height 37
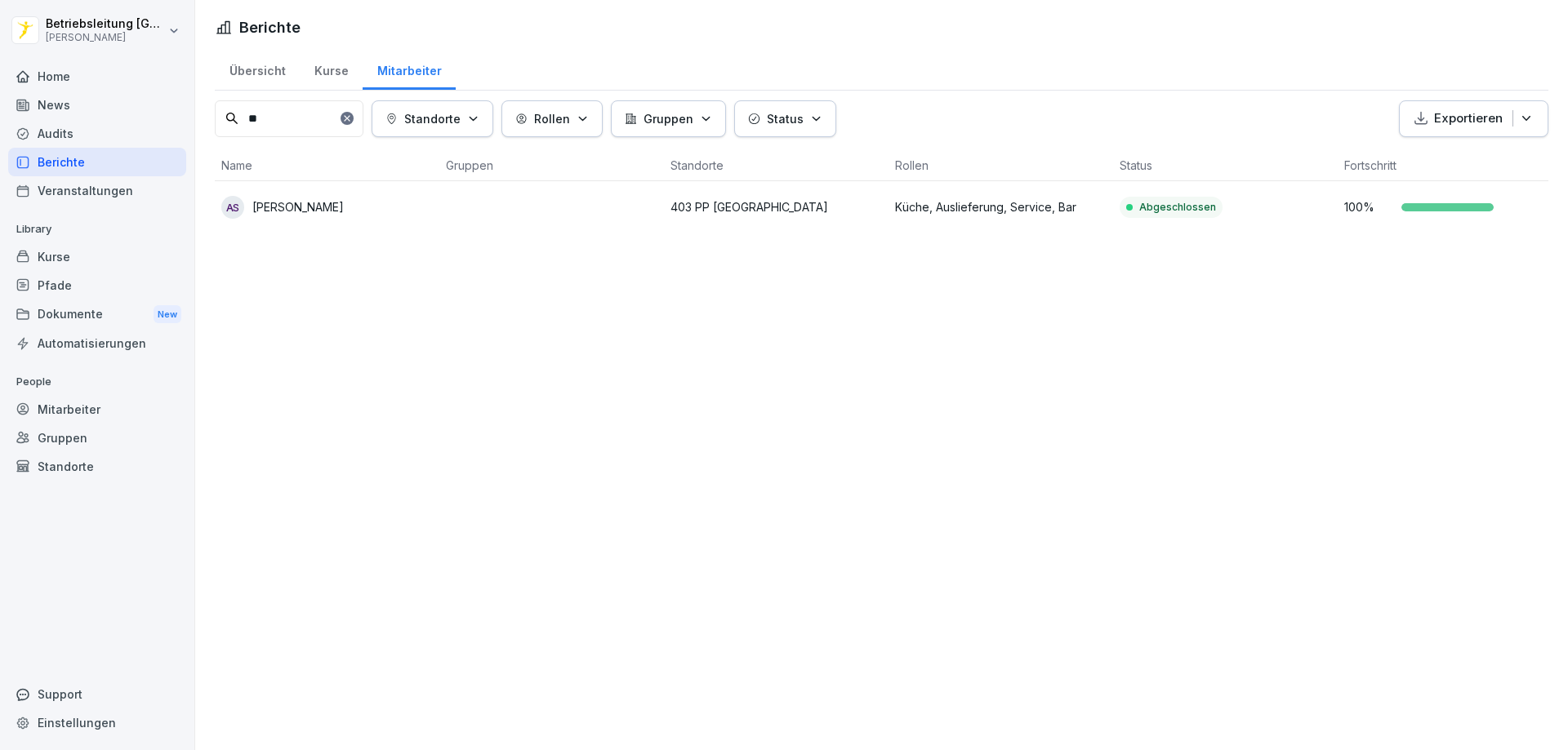
type input "**"
click at [293, 204] on p "[PERSON_NAME]" at bounding box center [298, 207] width 92 height 17
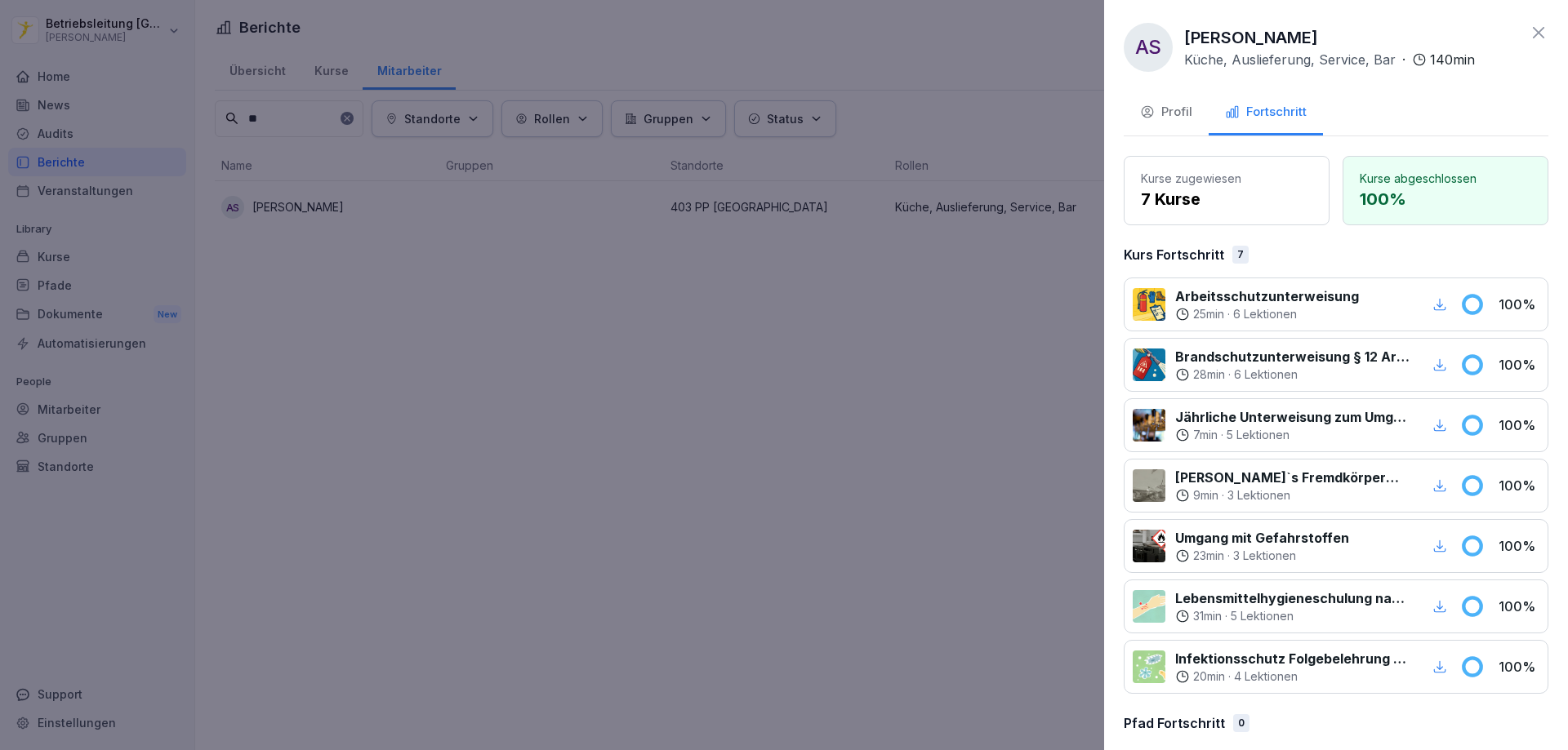
click at [966, 438] on div at bounding box center [784, 375] width 1568 height 750
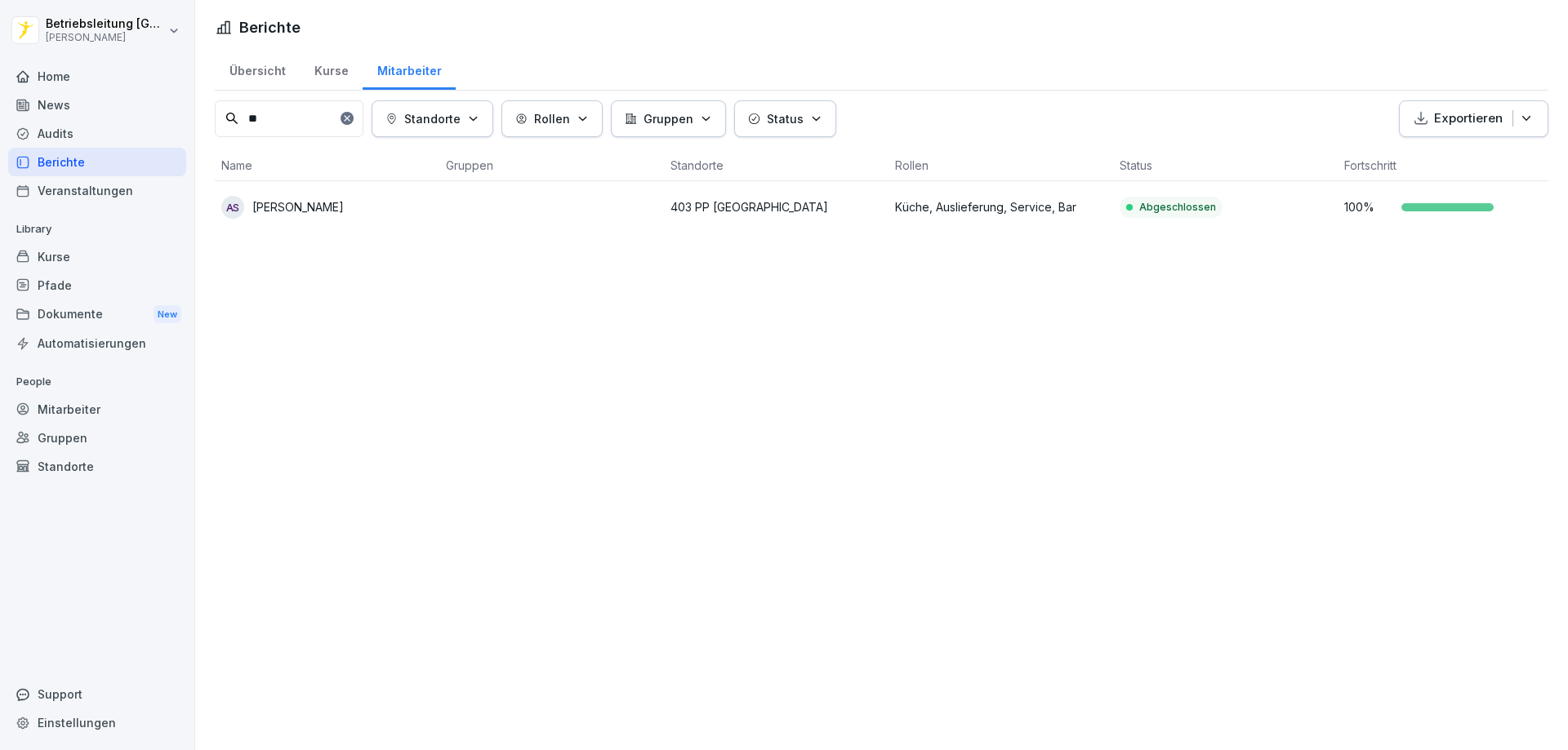
click at [66, 76] on div "Home" at bounding box center [97, 76] width 178 height 29
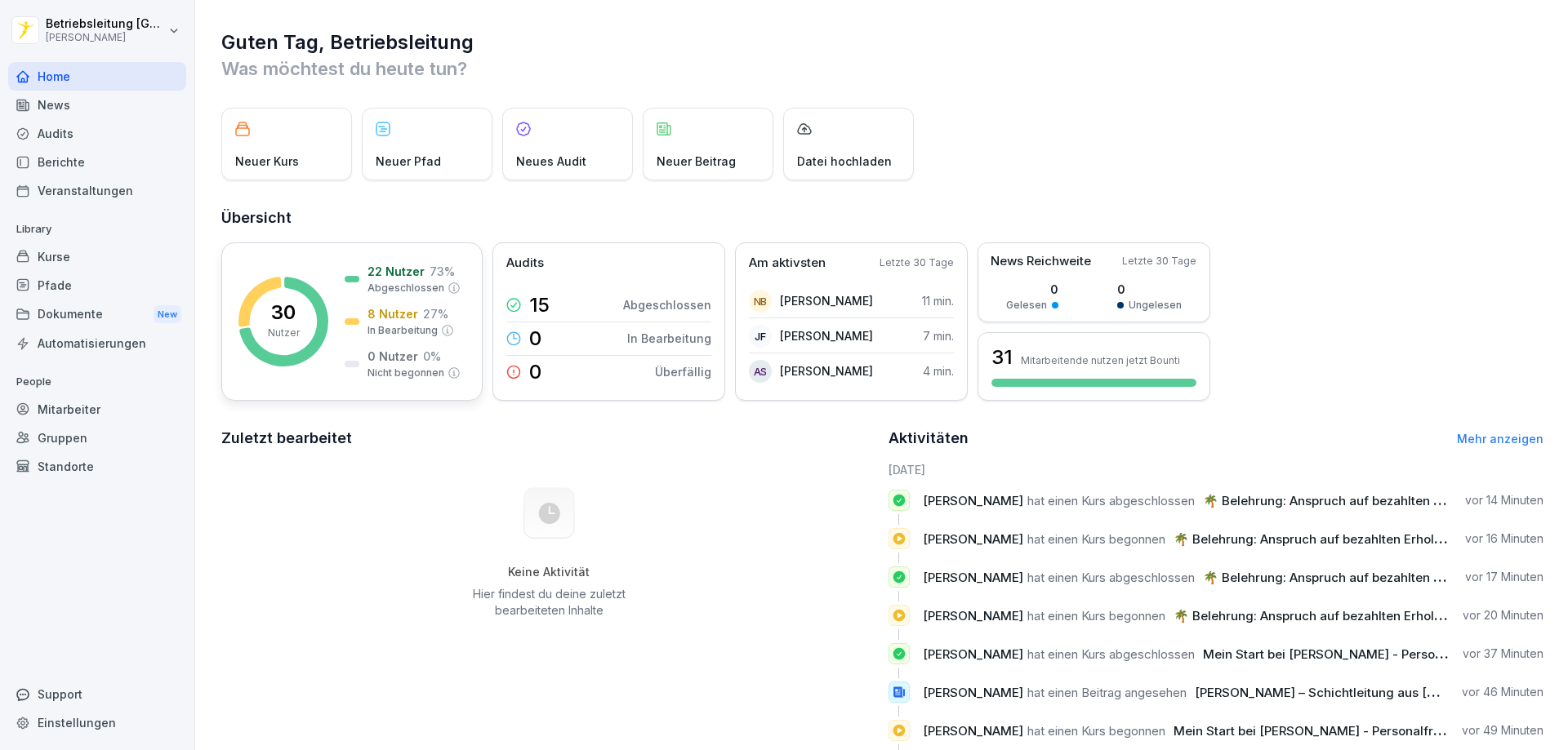
click at [282, 316] on p "30" at bounding box center [282, 312] width 24 height 19
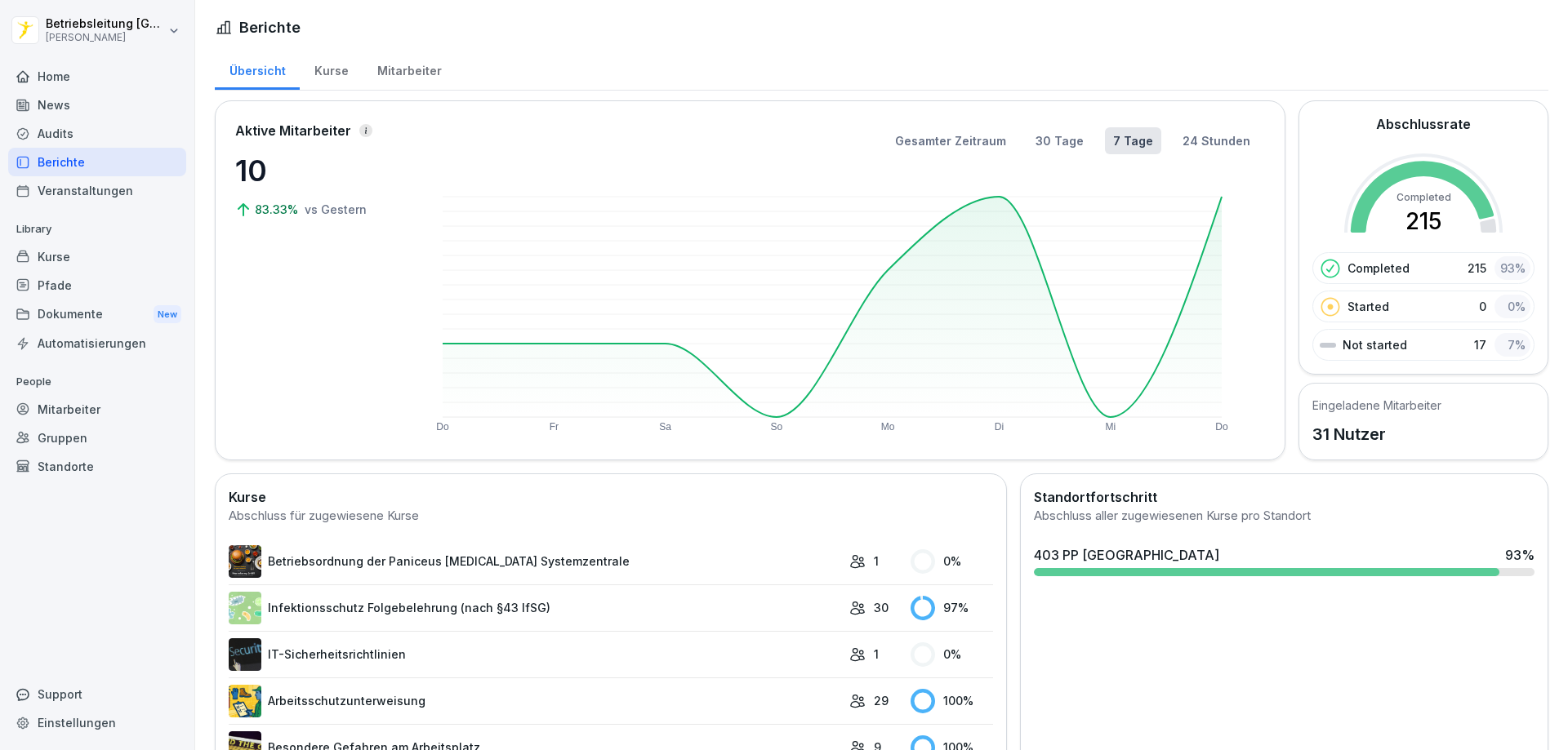
click at [414, 68] on div "Mitarbeiter" at bounding box center [409, 69] width 93 height 42
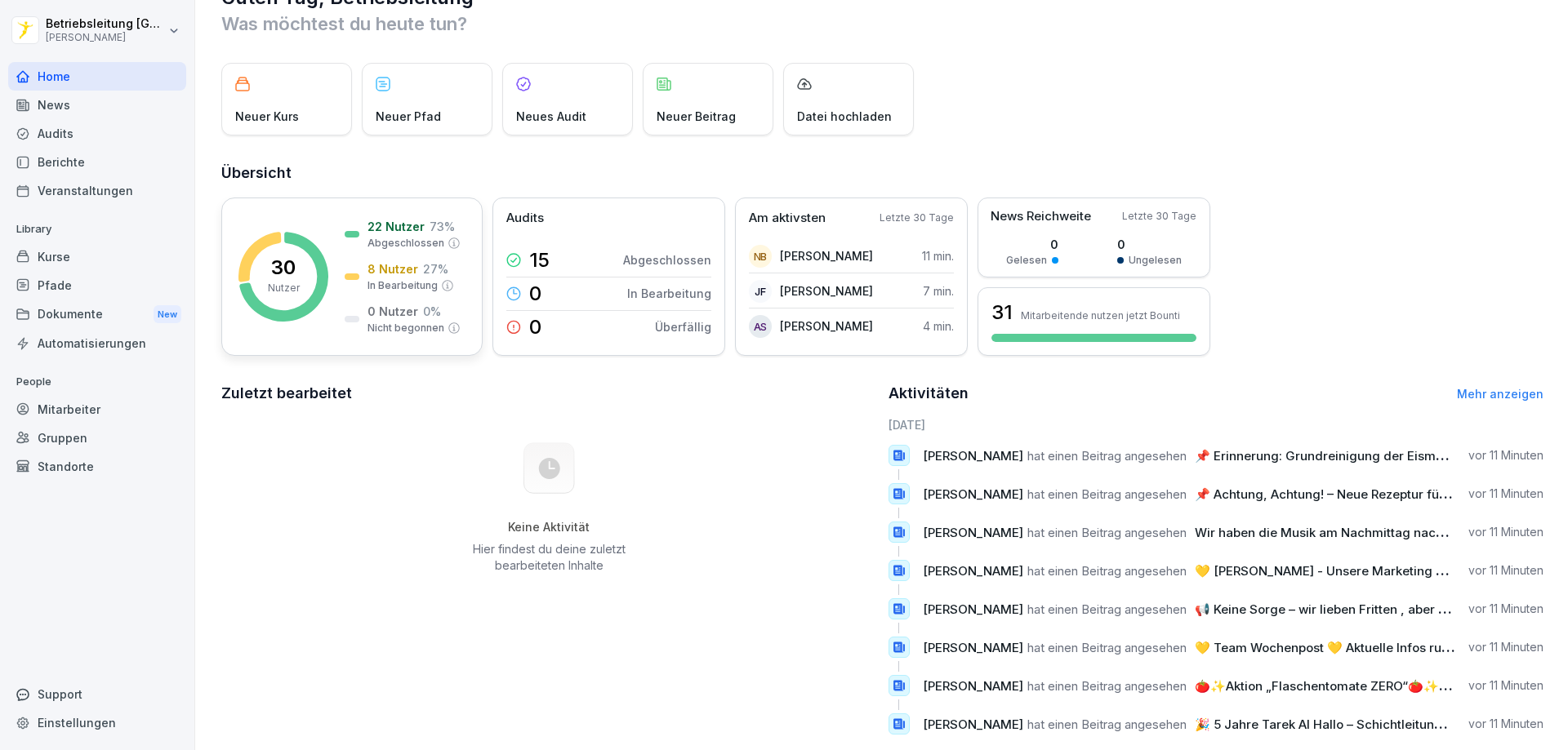
scroll to position [84, 0]
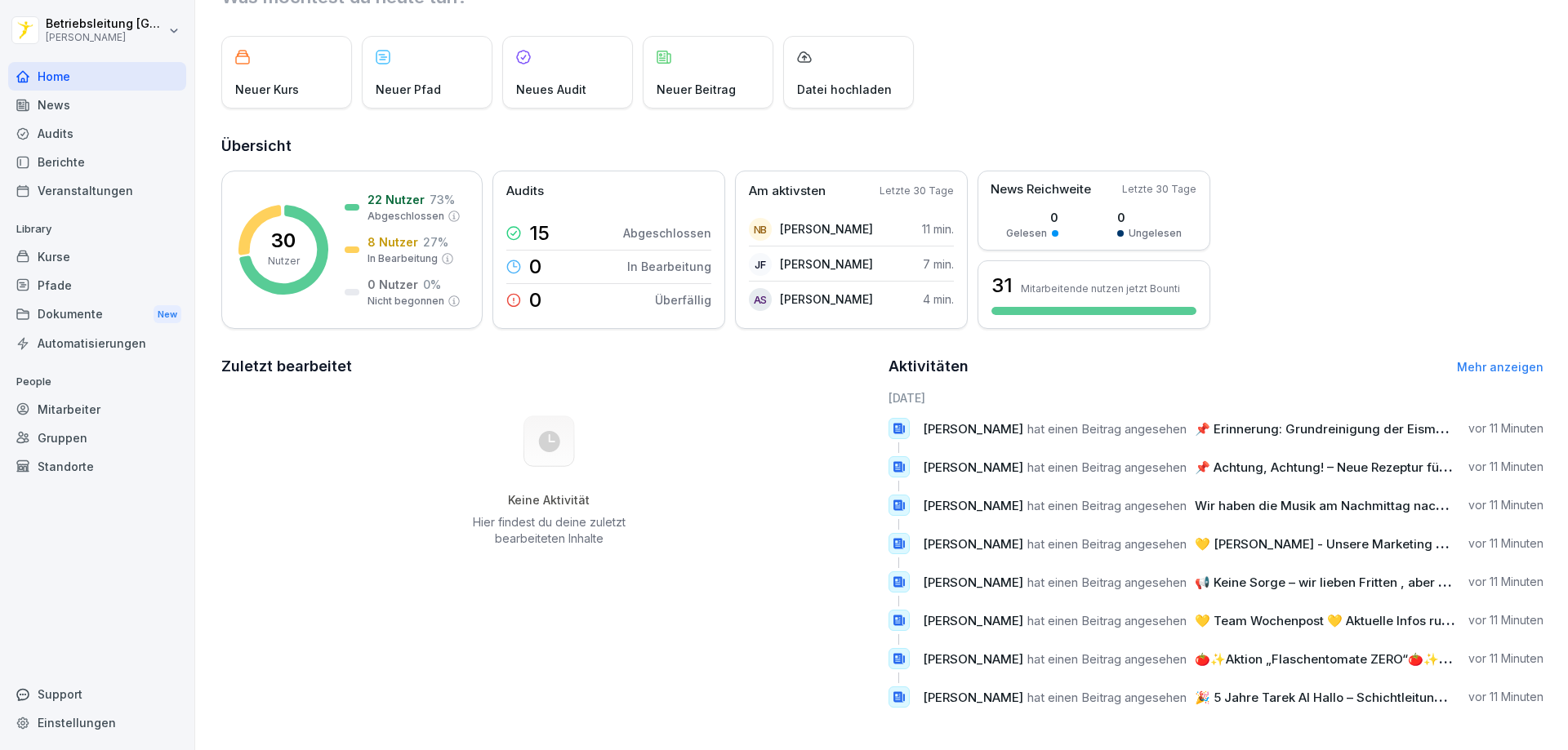
click at [70, 108] on div "News" at bounding box center [97, 105] width 178 height 29
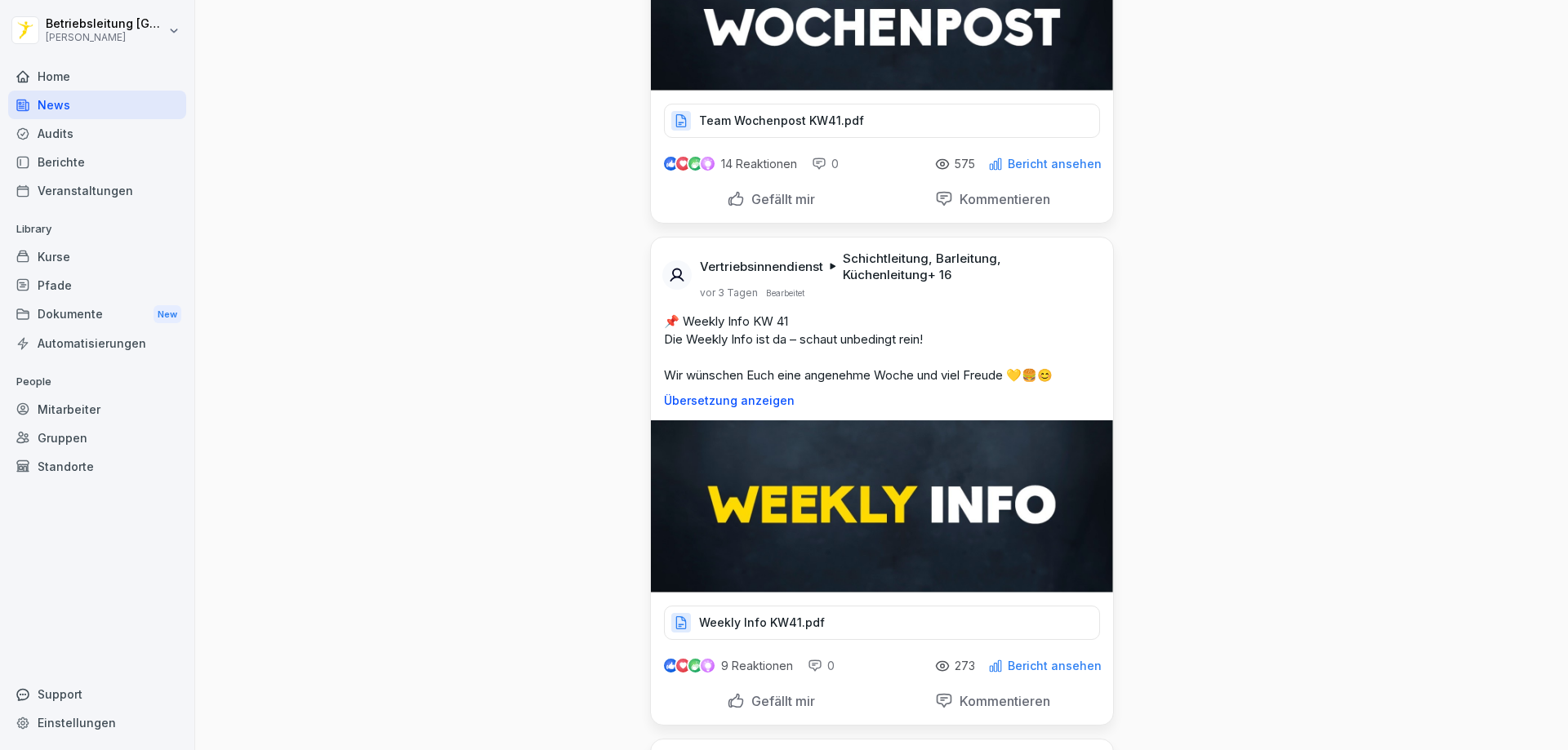
scroll to position [2531, 0]
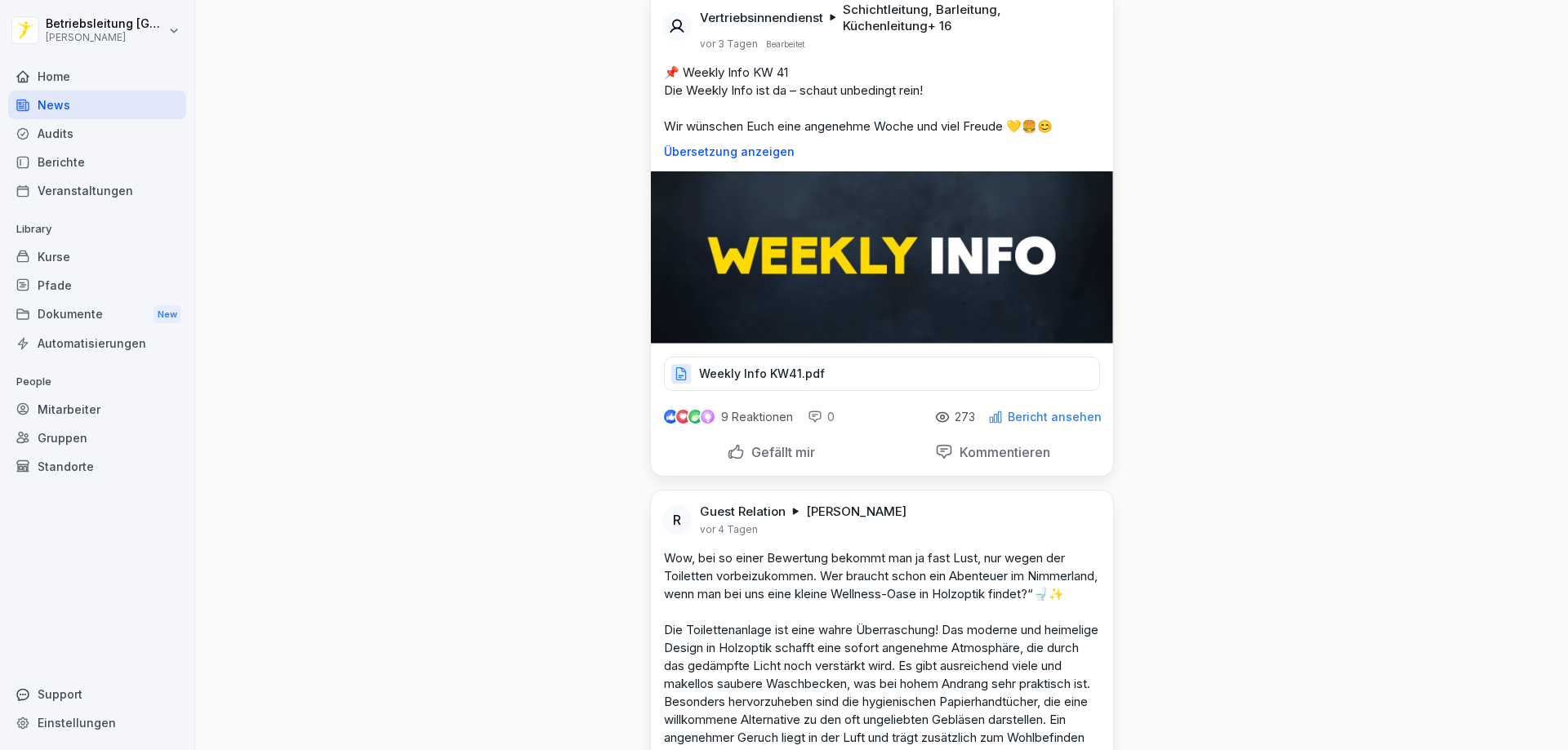
click at [826, 391] on div "Weekly Info KW41.pdf" at bounding box center [882, 373] width 436 height 34
click at [804, 382] on p "Weekly Info KW41.pdf" at bounding box center [762, 373] width 126 height 16
